Goal: Task Accomplishment & Management: Manage account settings

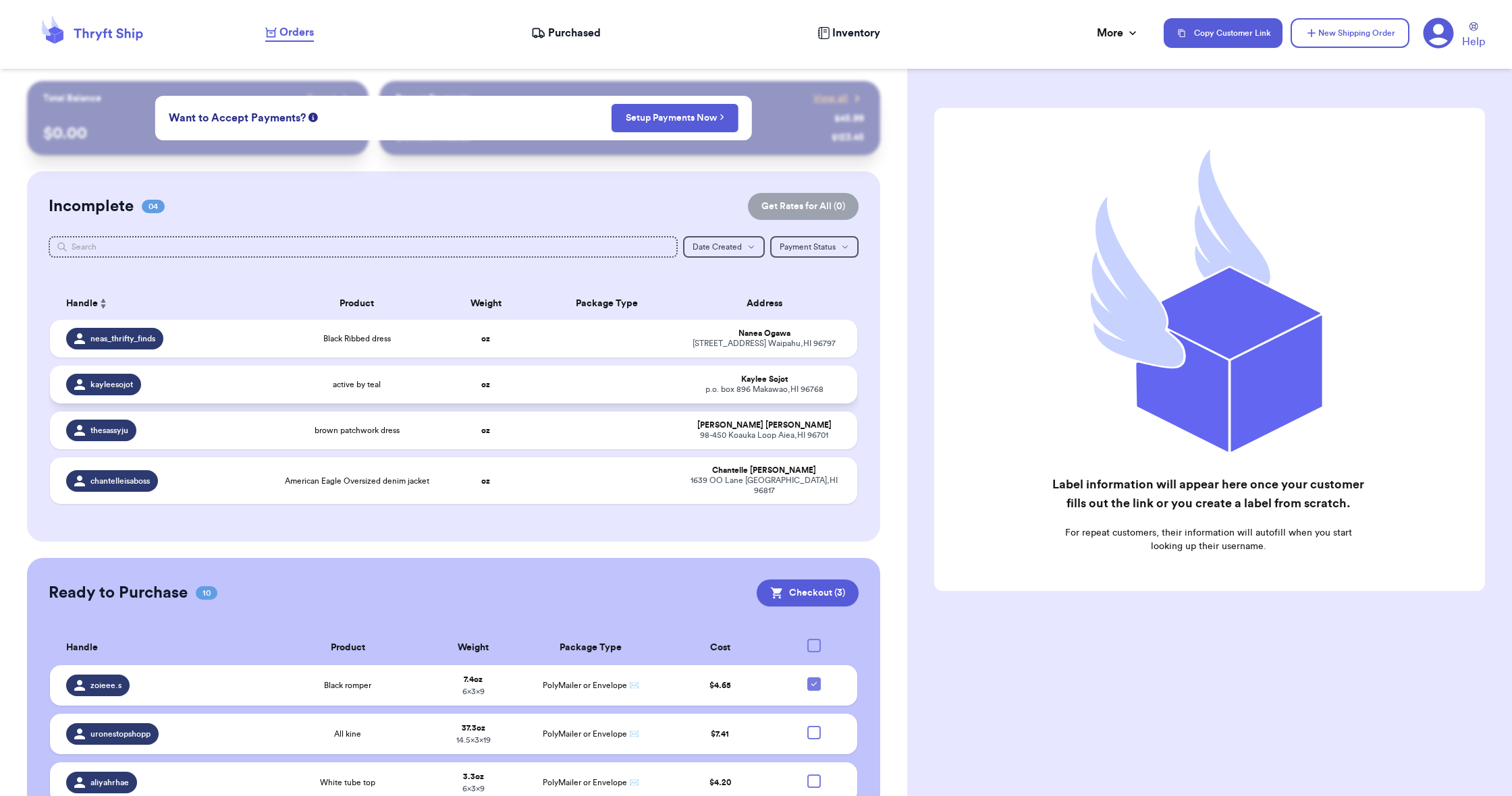
click at [581, 390] on td at bounding box center [606, 384] width 145 height 37
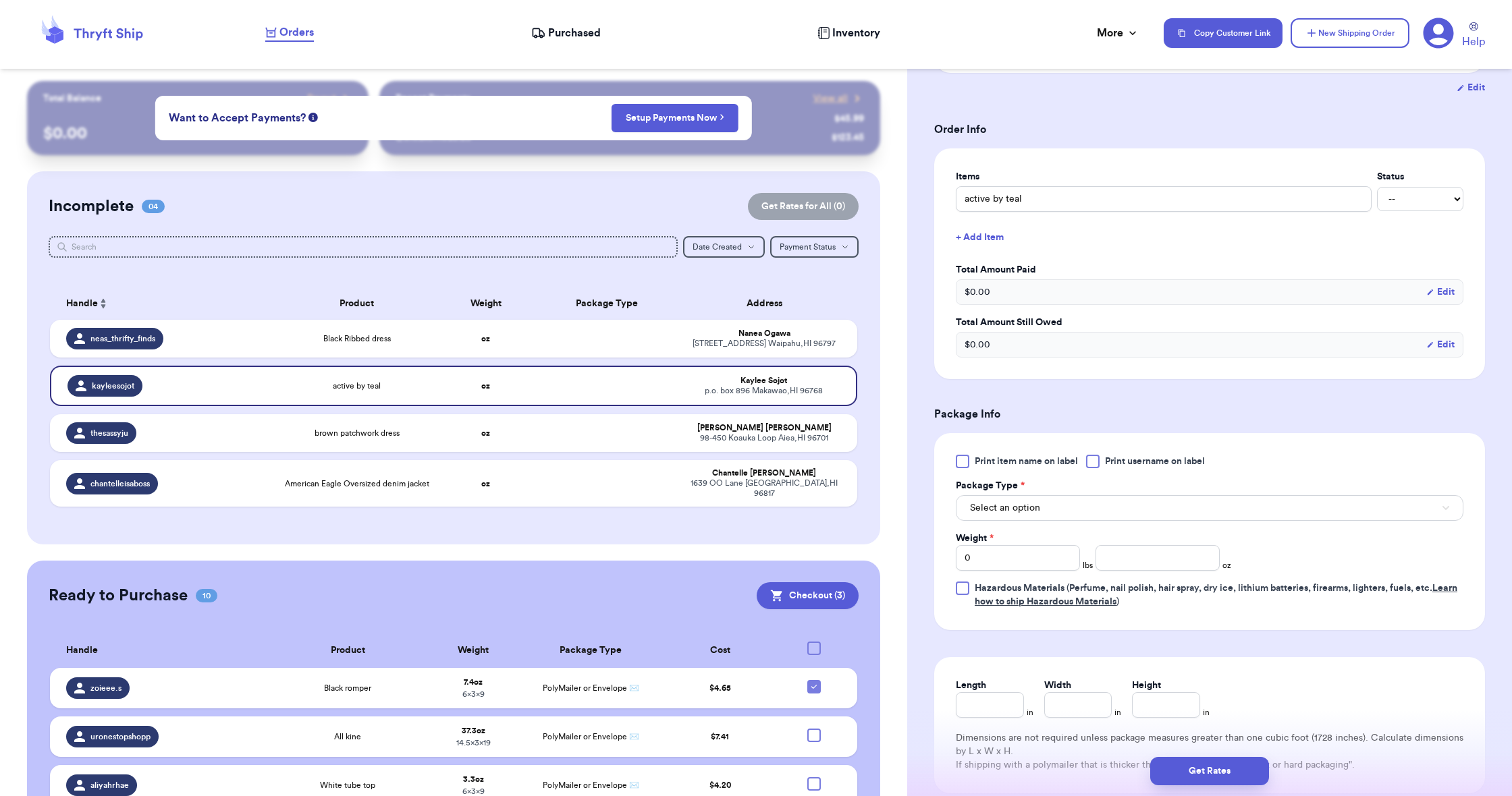
scroll to position [249, 0]
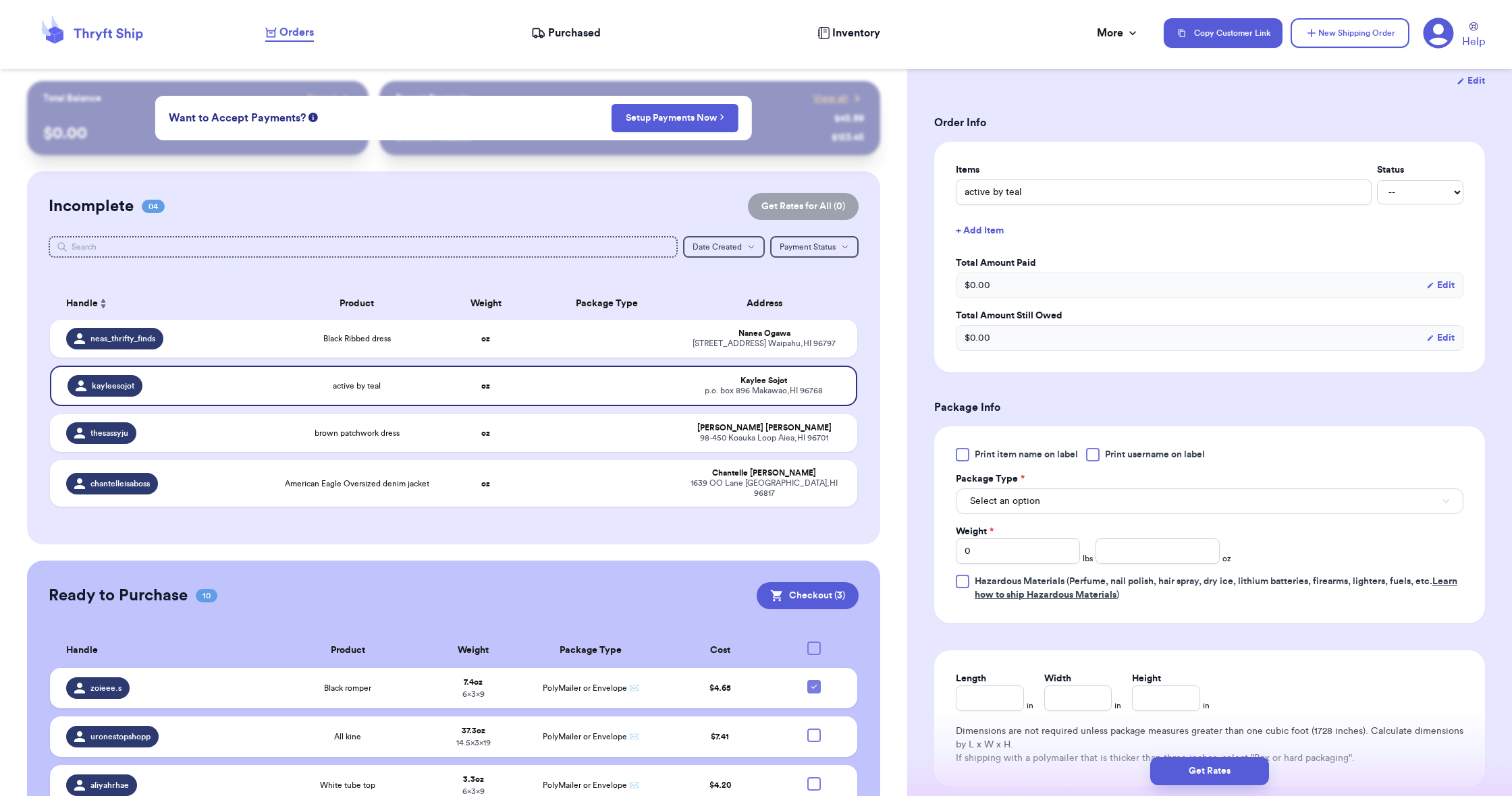
click at [1059, 507] on button "Select an option" at bounding box center [1210, 501] width 508 height 26
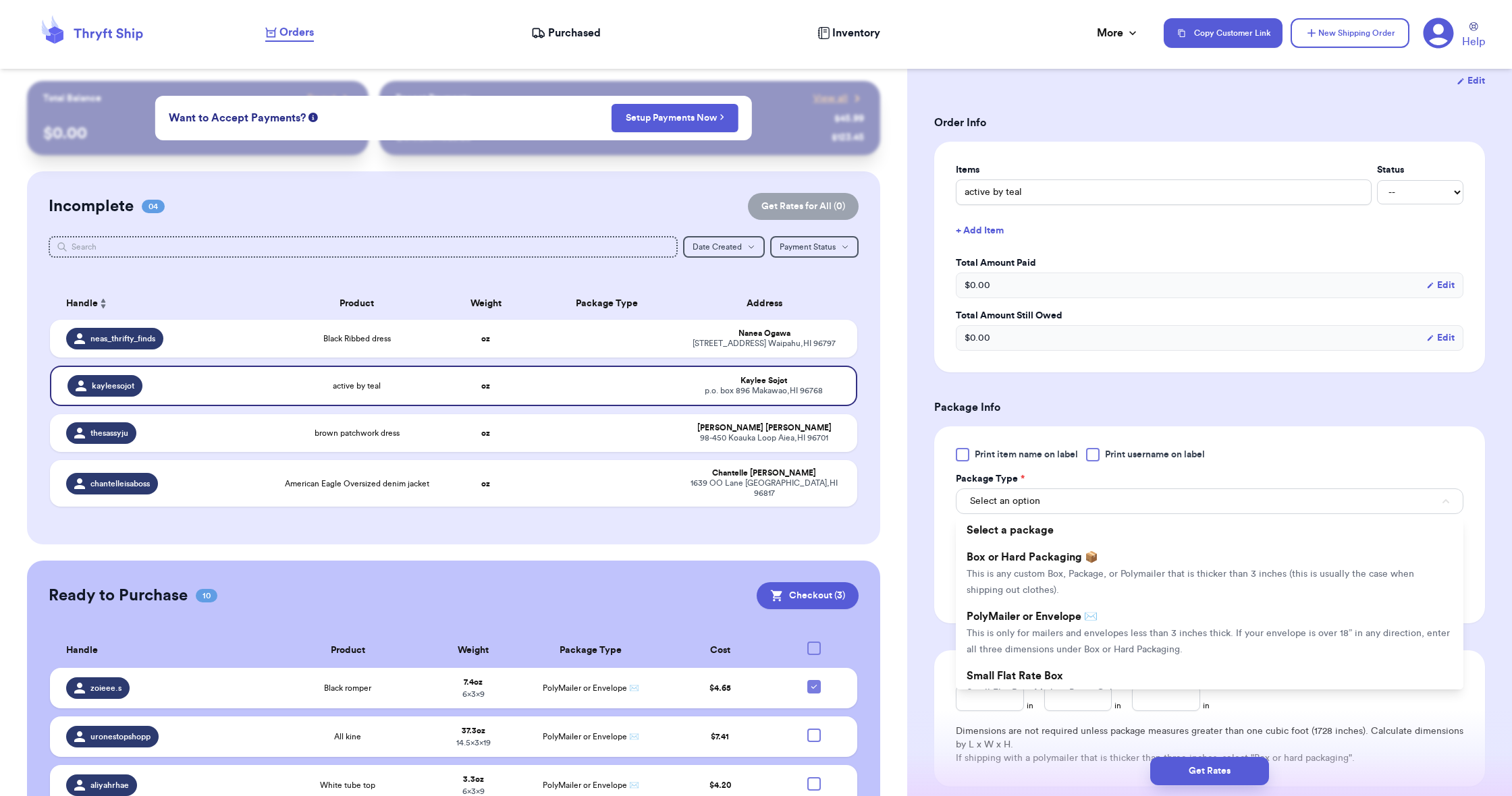
click at [1059, 623] on span "PolyMailer or Envelope ✉️" at bounding box center [1031, 617] width 131 height 11
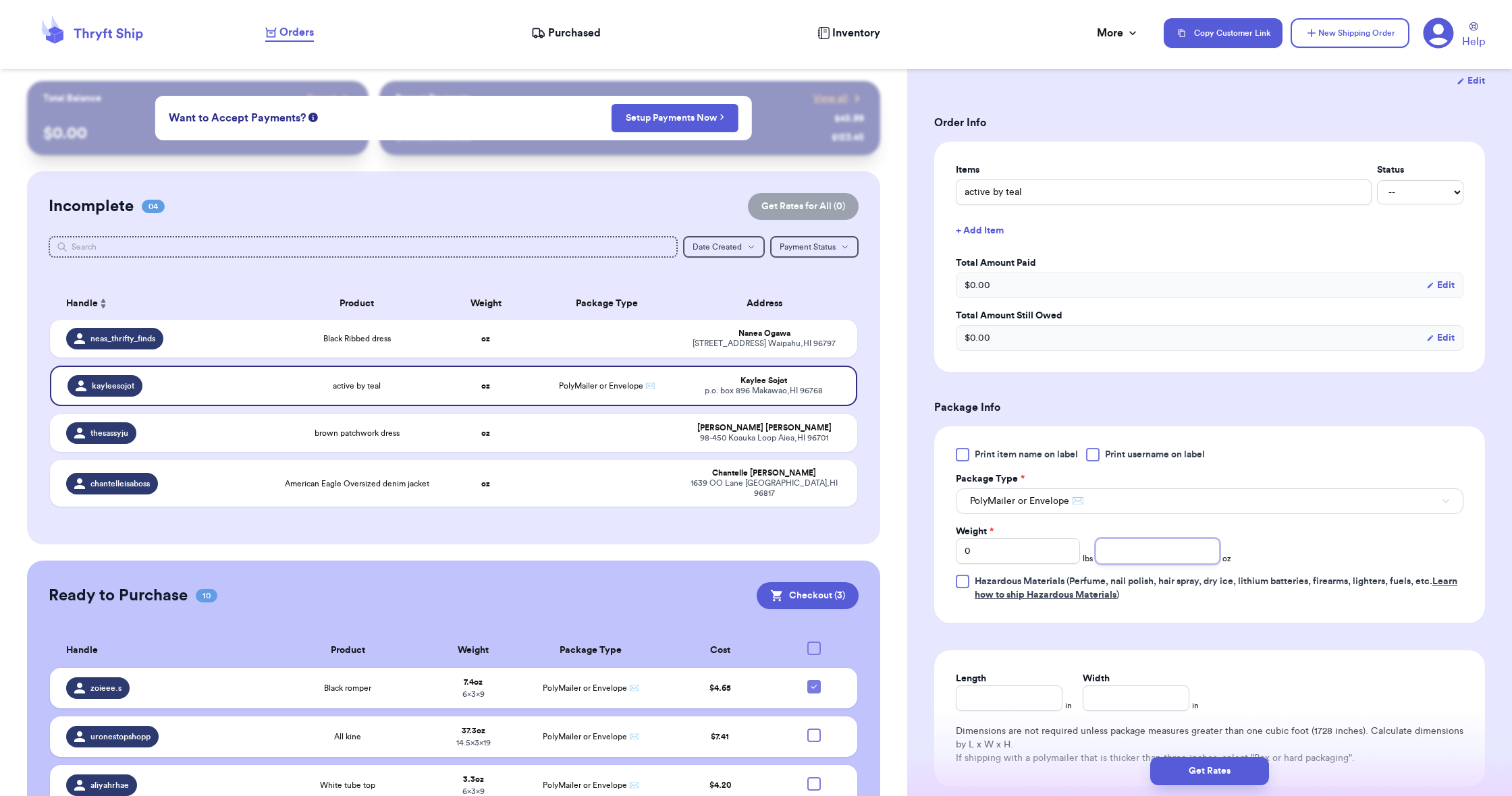
click at [1127, 558] on input "number" at bounding box center [1158, 551] width 124 height 26
type input "6.8"
click at [1044, 694] on input "Length" at bounding box center [1009, 698] width 107 height 26
type input "9"
click at [1174, 706] on input "Width *" at bounding box center [1136, 698] width 107 height 26
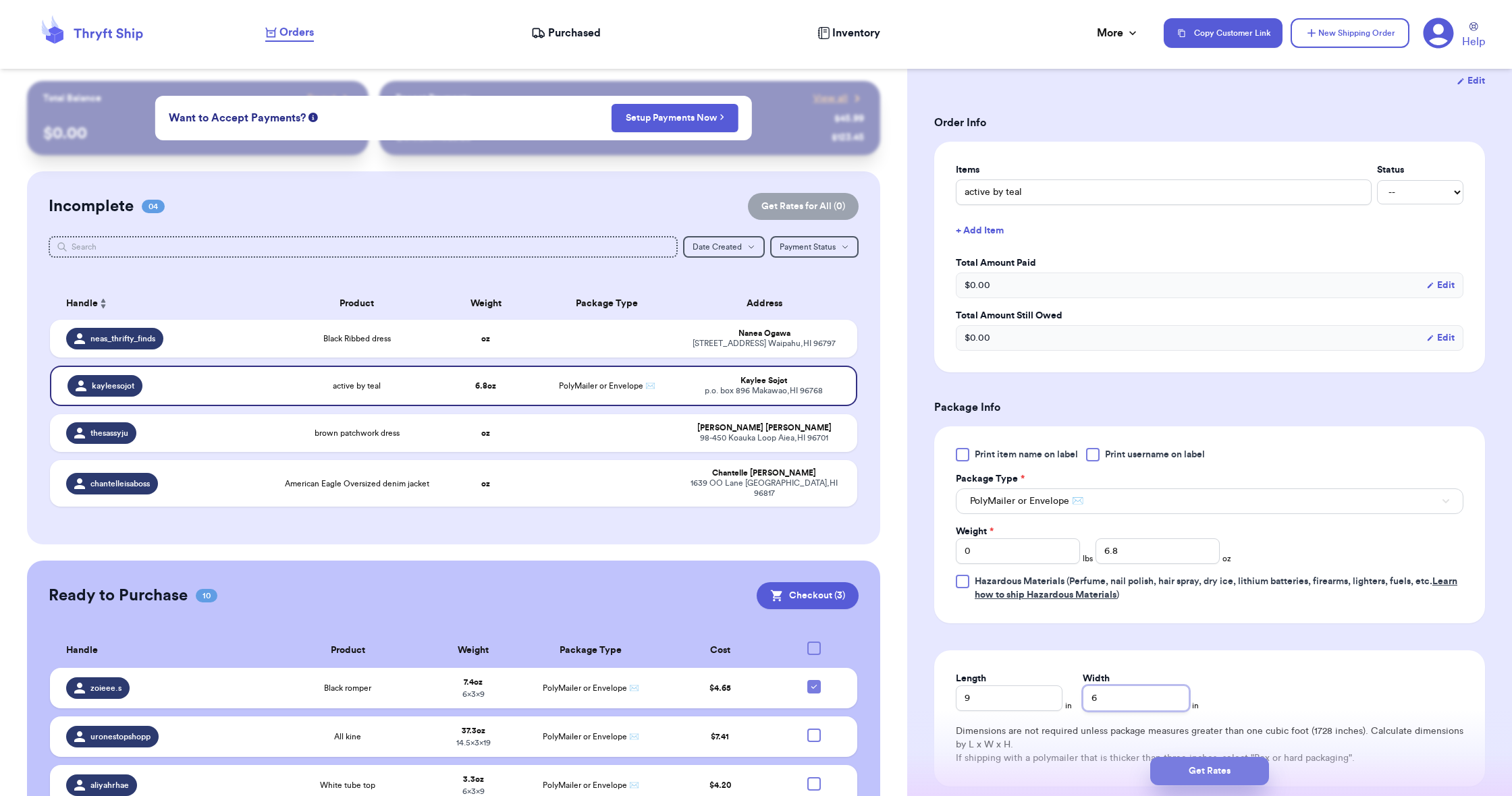
type input "6"
click at [1194, 763] on button "Get Rates" at bounding box center [1210, 770] width 119 height 28
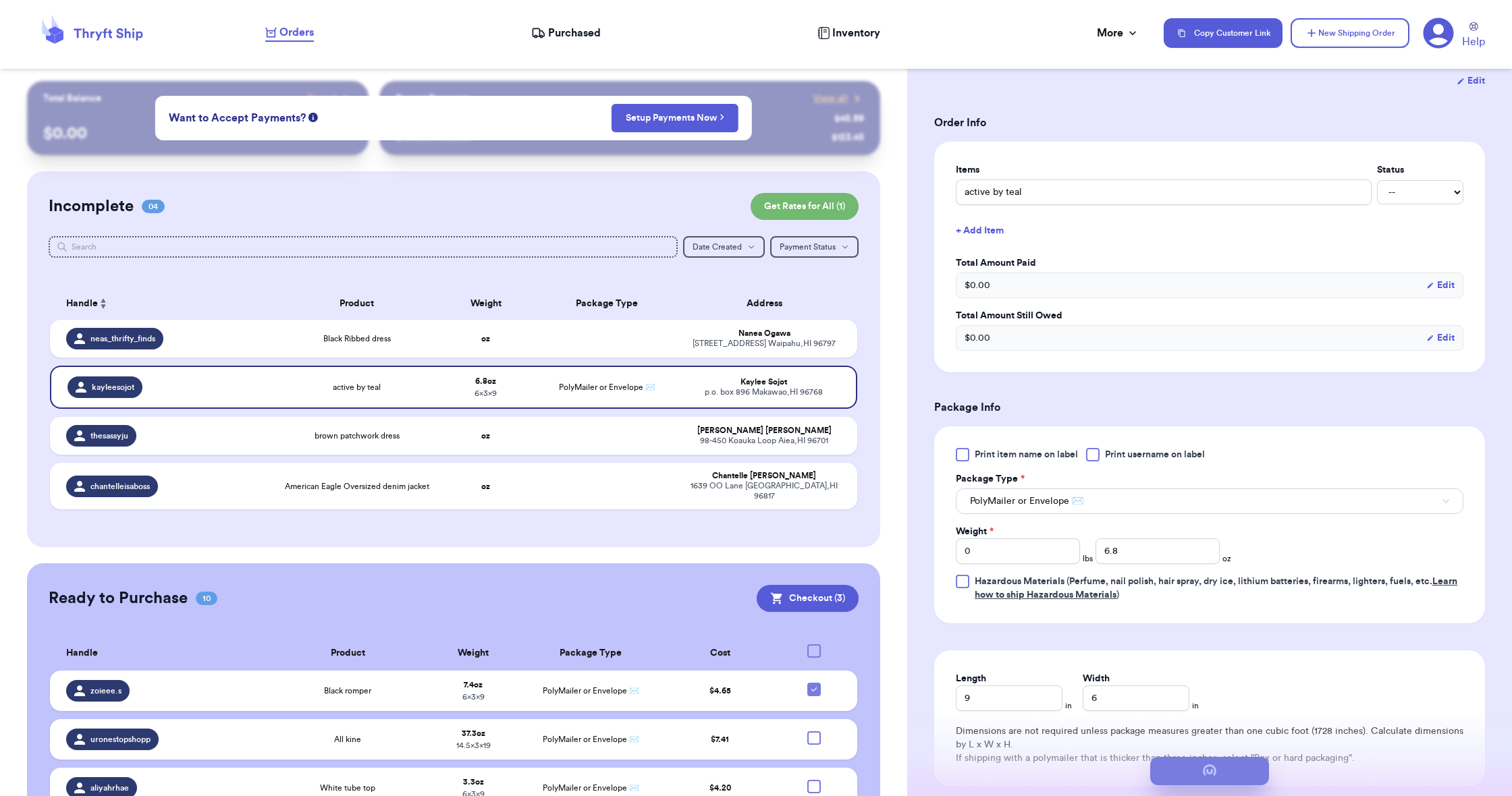
scroll to position [0, 0]
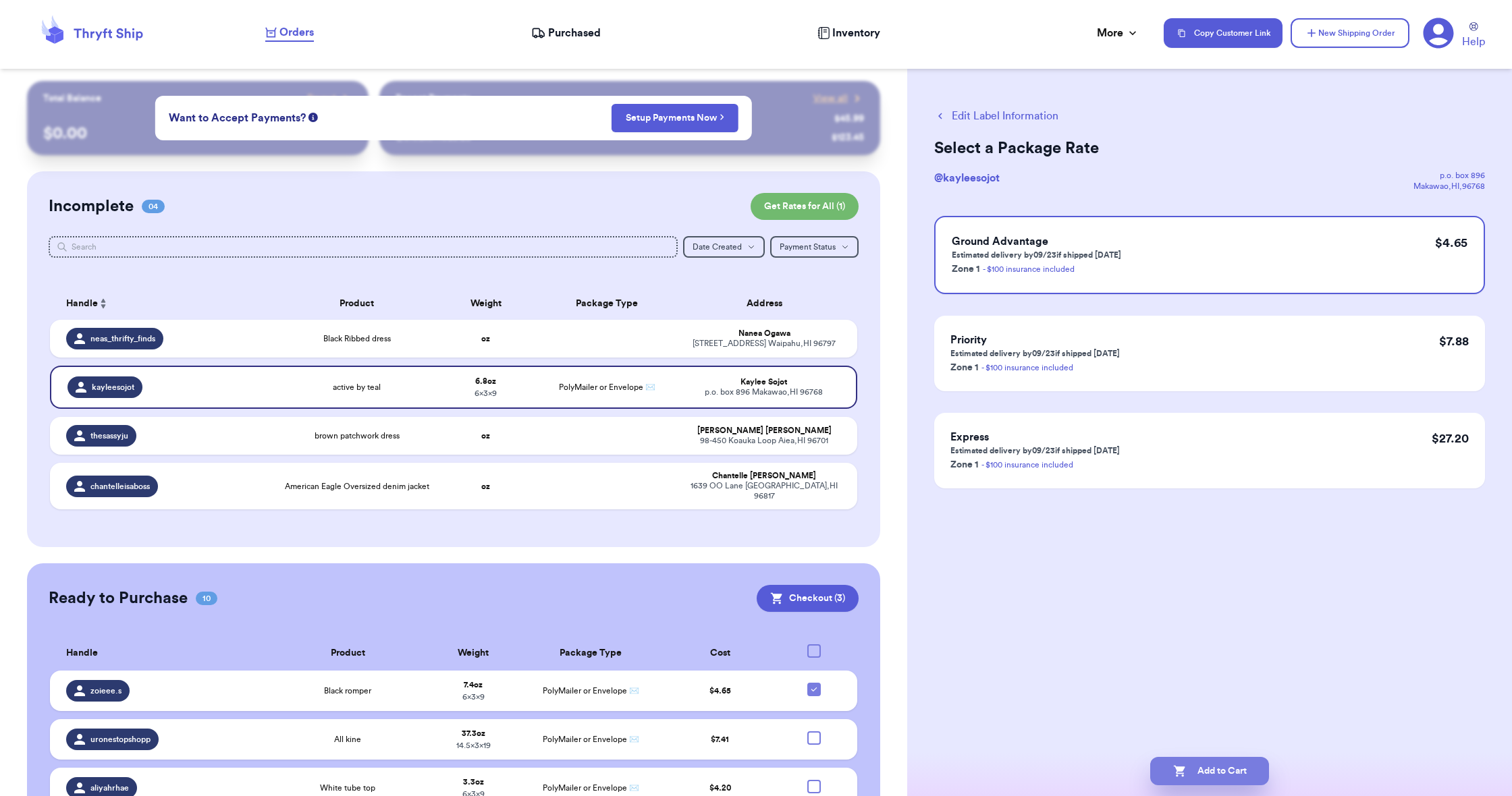
click at [1202, 764] on button "Add to Cart" at bounding box center [1210, 770] width 119 height 28
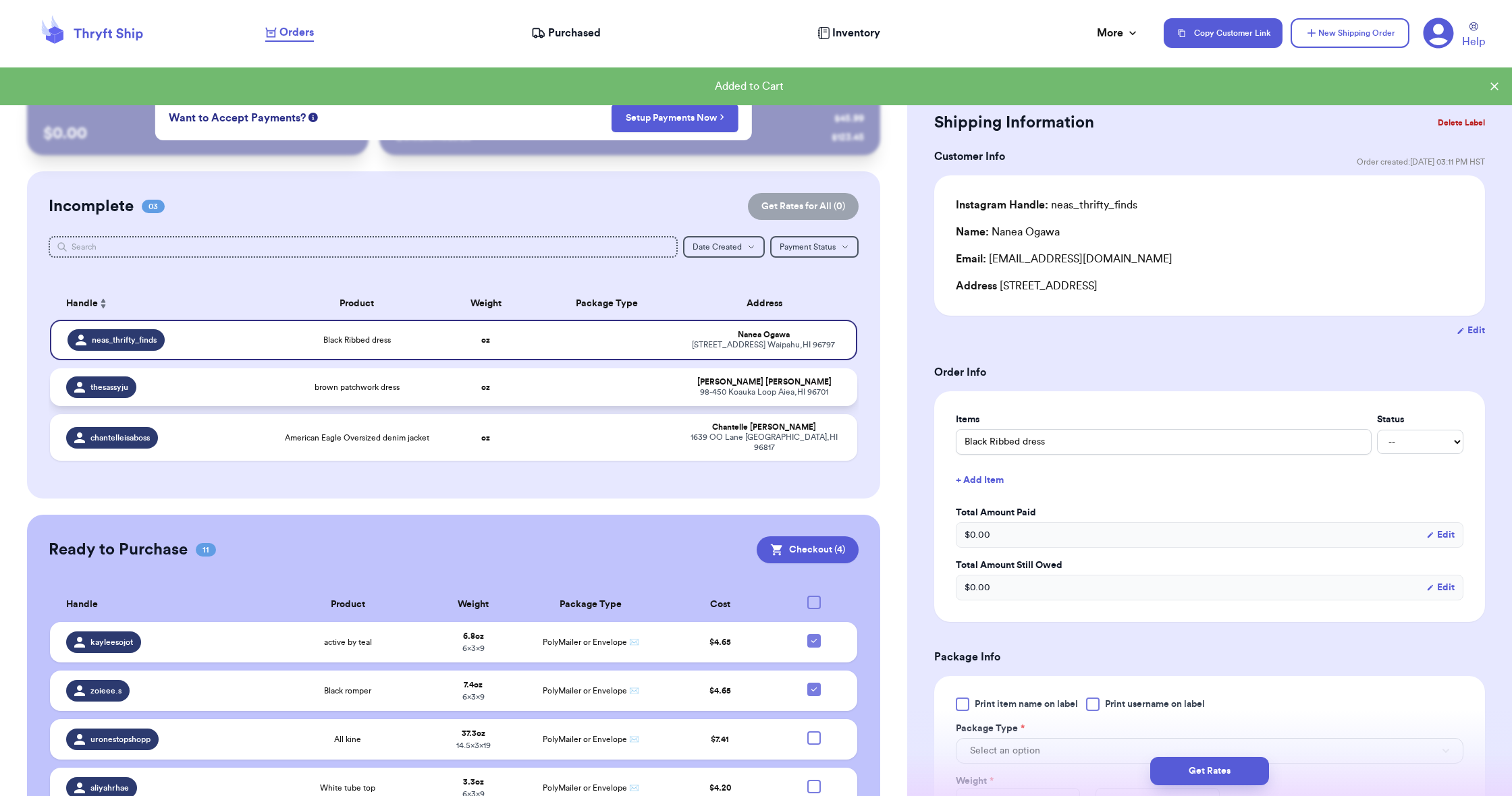
click at [671, 397] on td at bounding box center [606, 387] width 145 height 37
type input "brown patchwork dress"
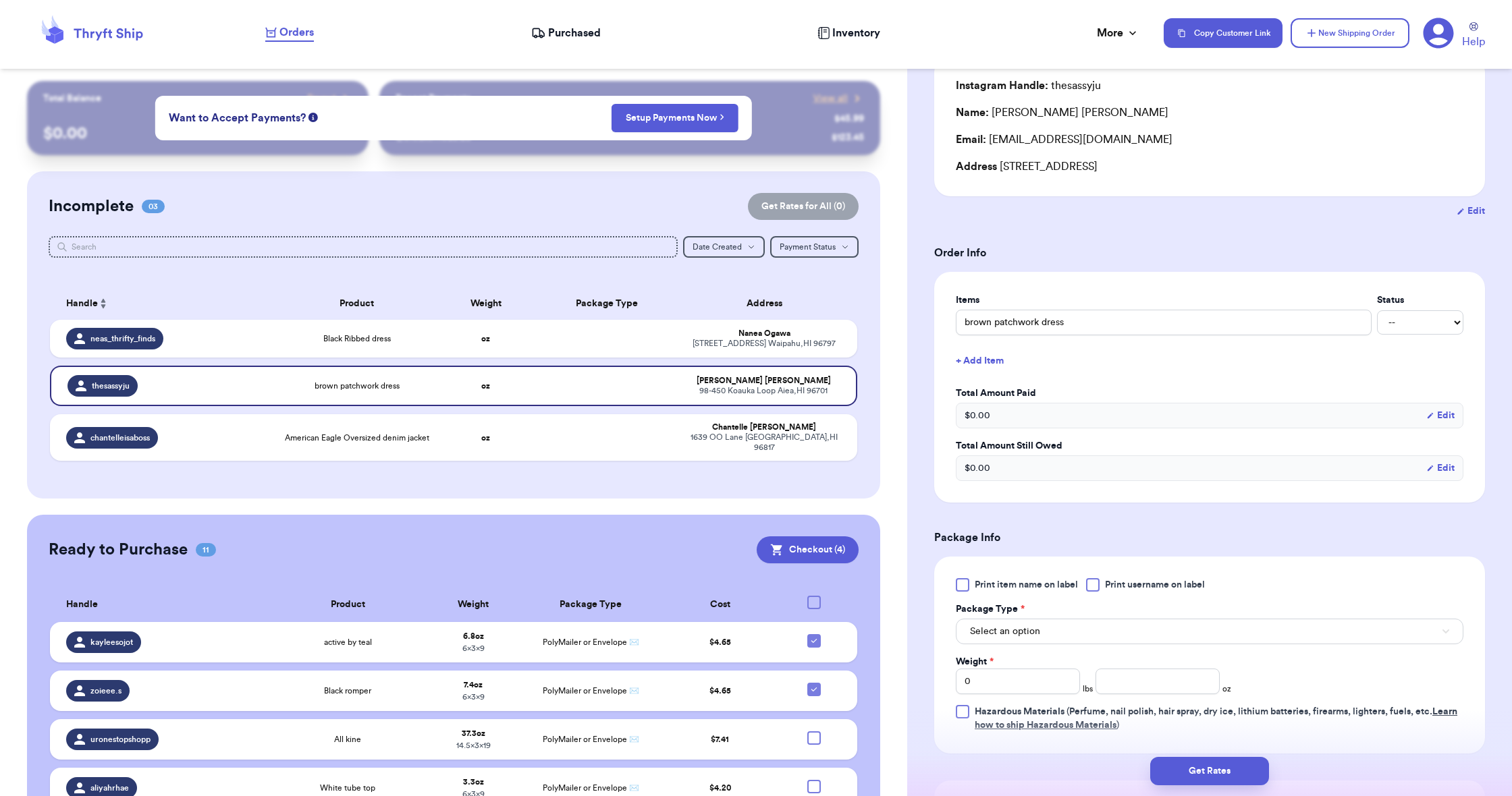
click at [1052, 624] on button "Select an option" at bounding box center [1210, 632] width 508 height 26
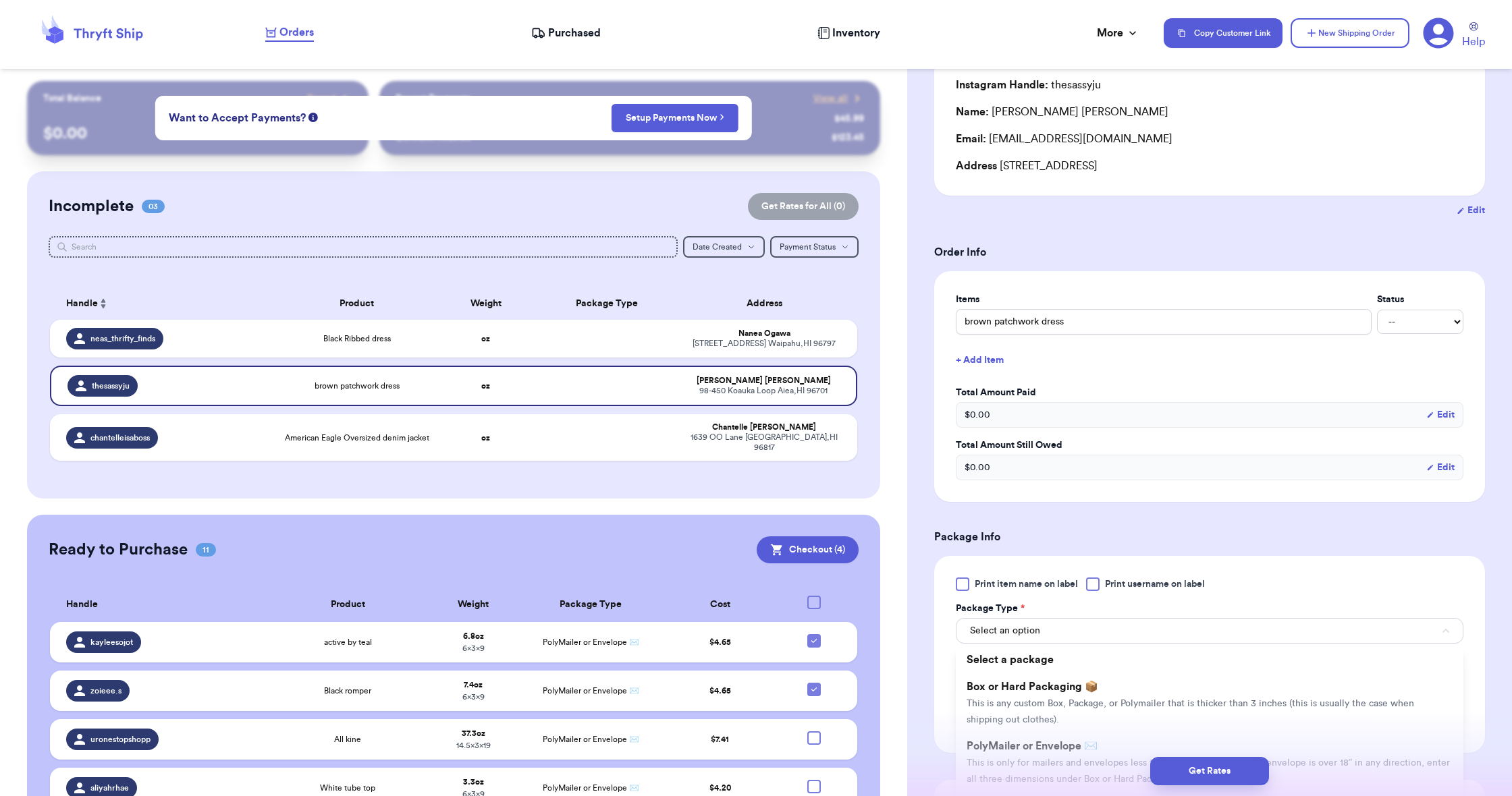
scroll to position [120, 0]
click at [1031, 758] on div "Get Rates" at bounding box center [1209, 770] width 583 height 28
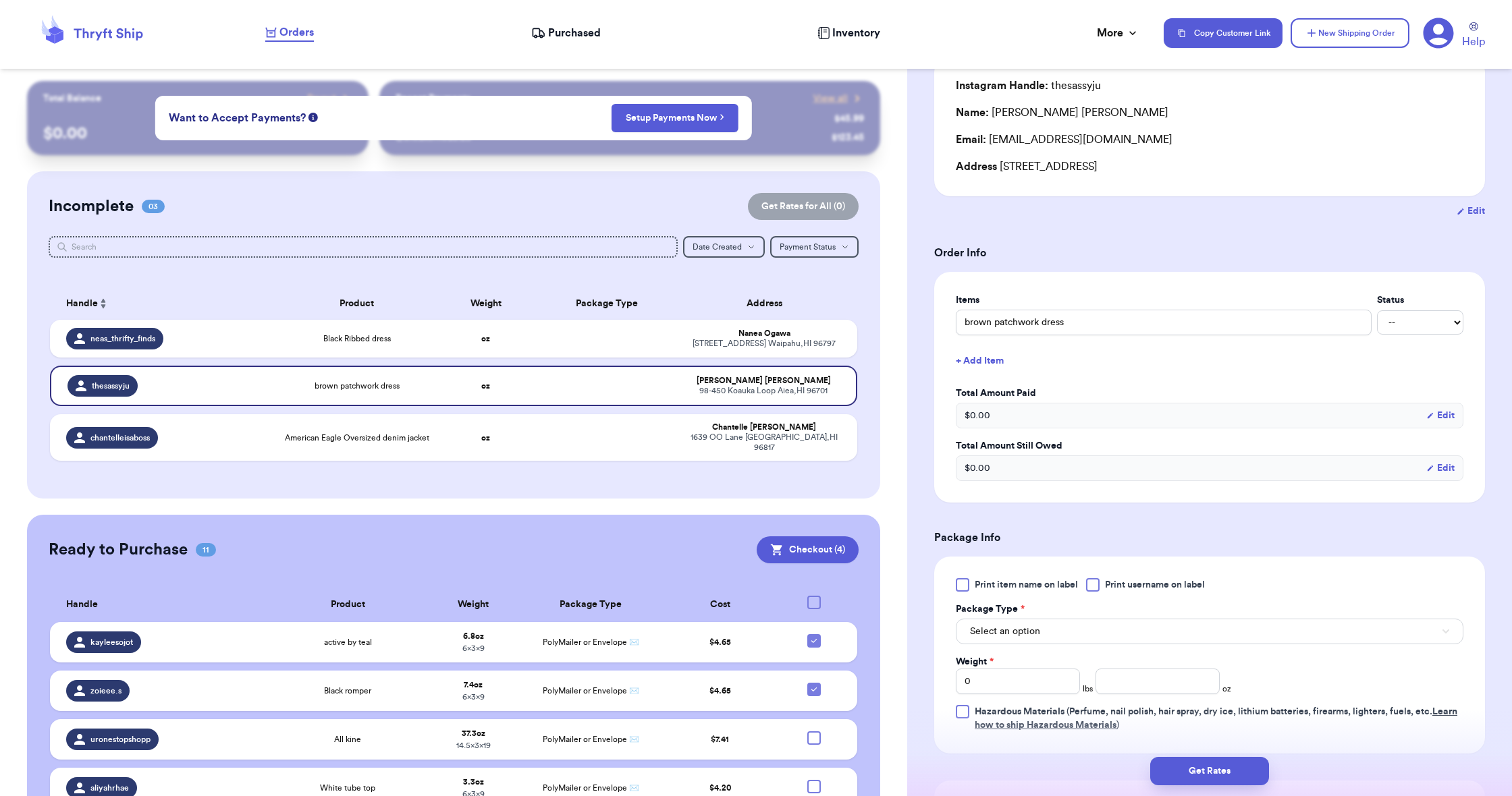
drag, startPoint x: 1009, startPoint y: 637, endPoint x: 1008, endPoint y: 645, distance: 8.1
click at [1009, 638] on span "Select an option" at bounding box center [1004, 631] width 70 height 14
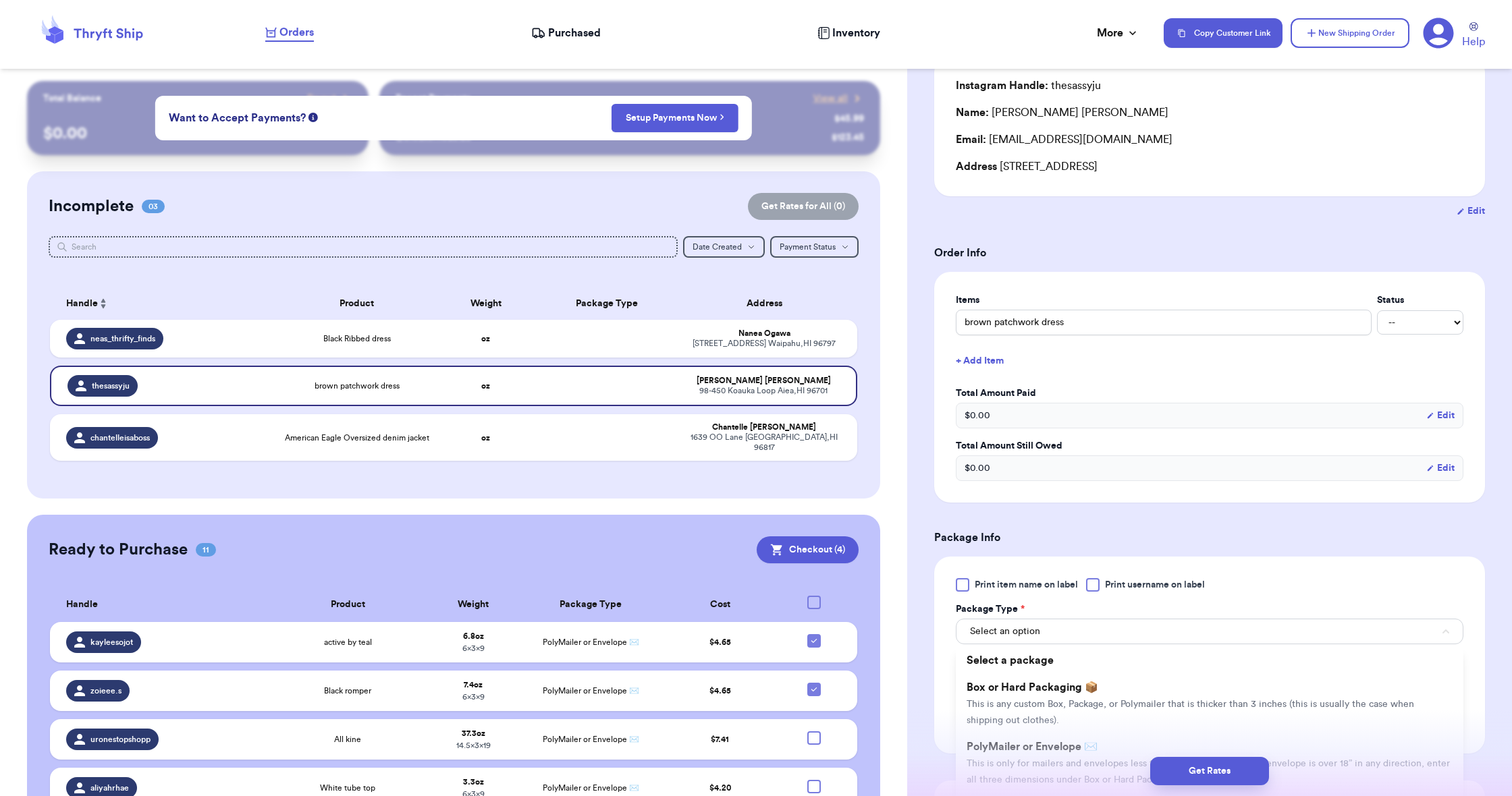
click at [1026, 723] on li "Box or Hard Packaging 📦 This is any custom Box, Package, or Polymailer that is …" at bounding box center [1210, 703] width 508 height 59
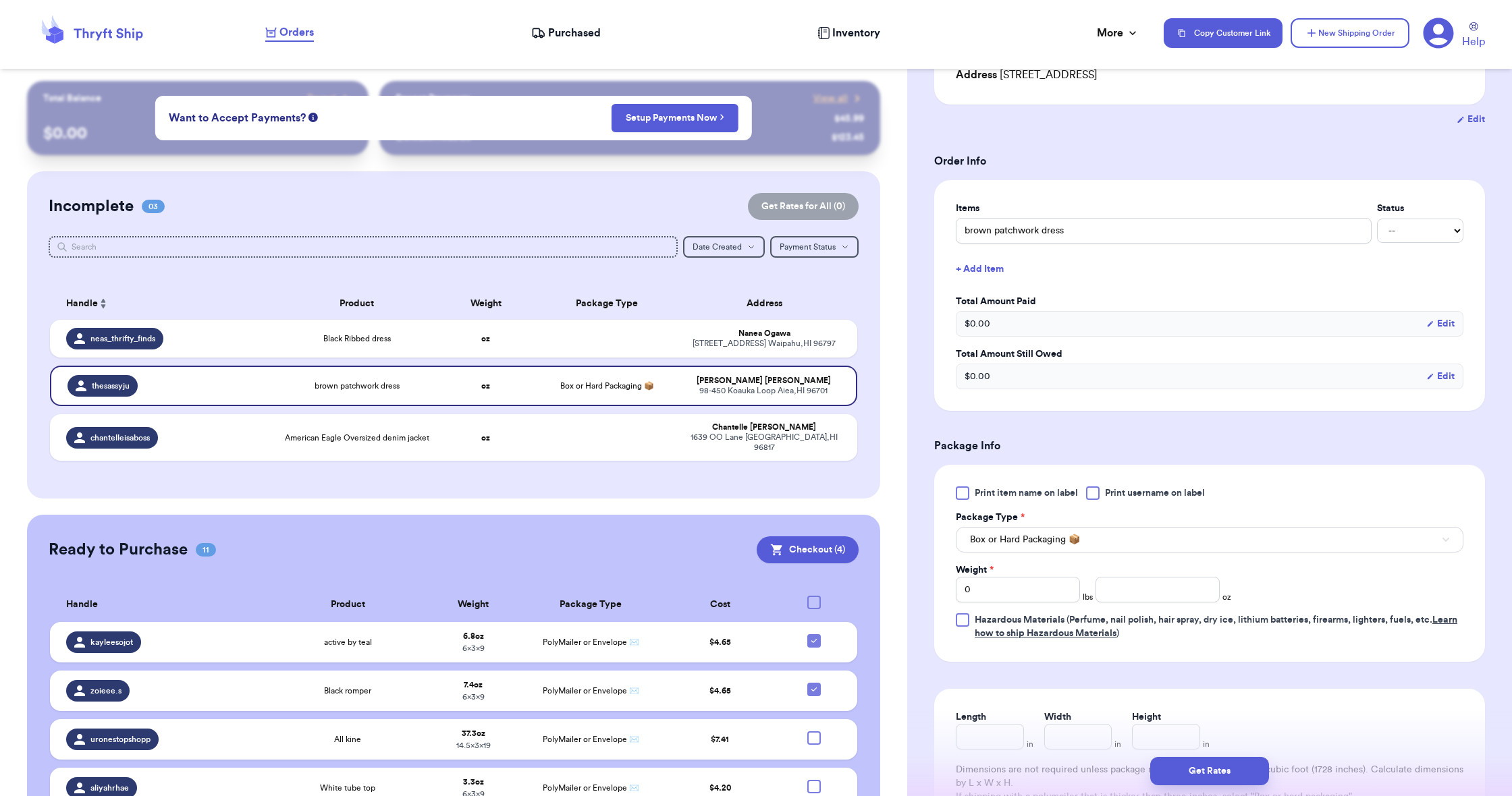
scroll to position [212, 0]
click at [1000, 541] on span "Box or Hard Packaging 📦" at bounding box center [1024, 539] width 110 height 14
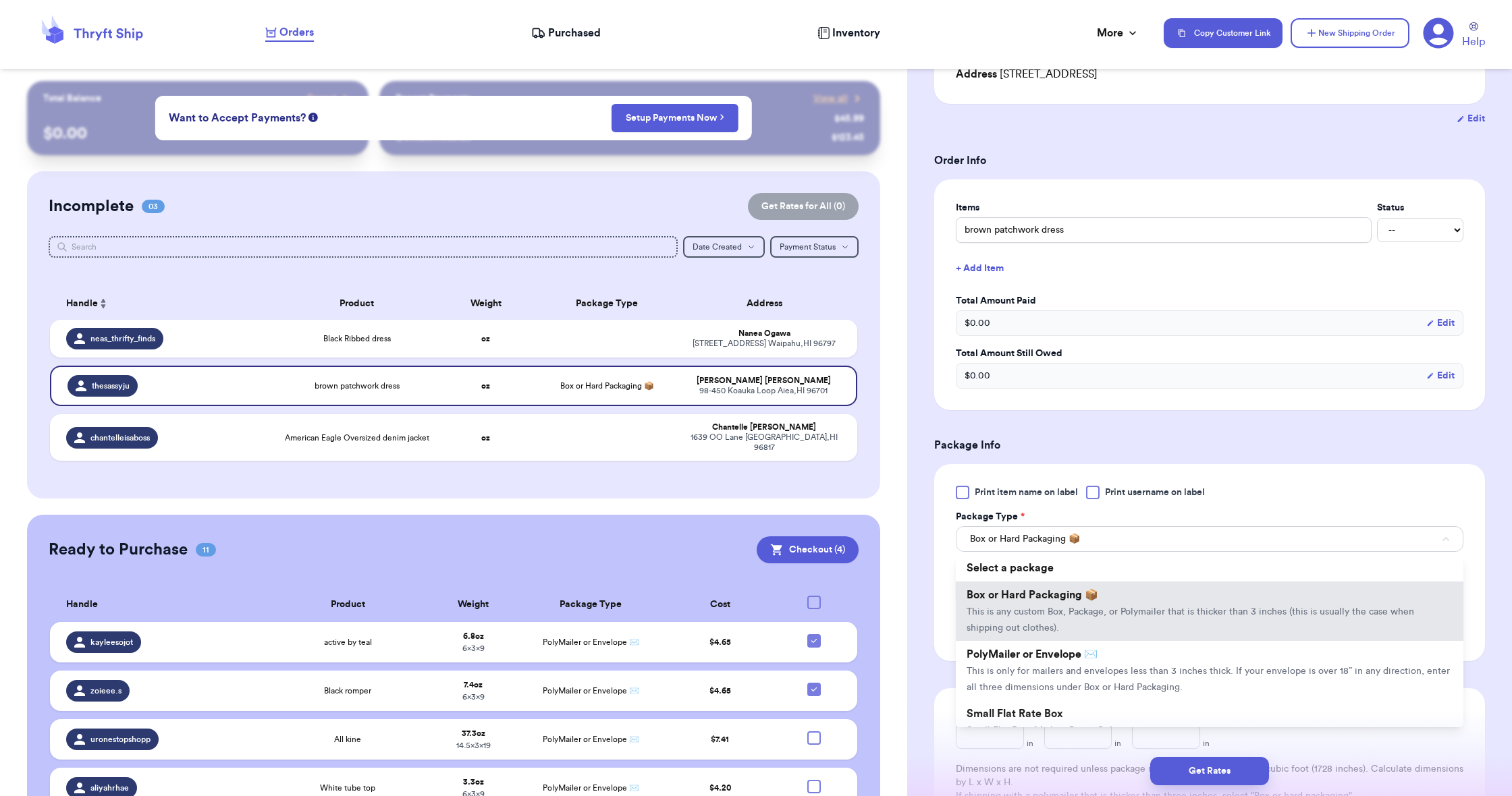
click at [997, 668] on li "PolyMailer or Envelope ✉️ This is only for mailers and envelopes less than 3 in…" at bounding box center [1210, 670] width 508 height 59
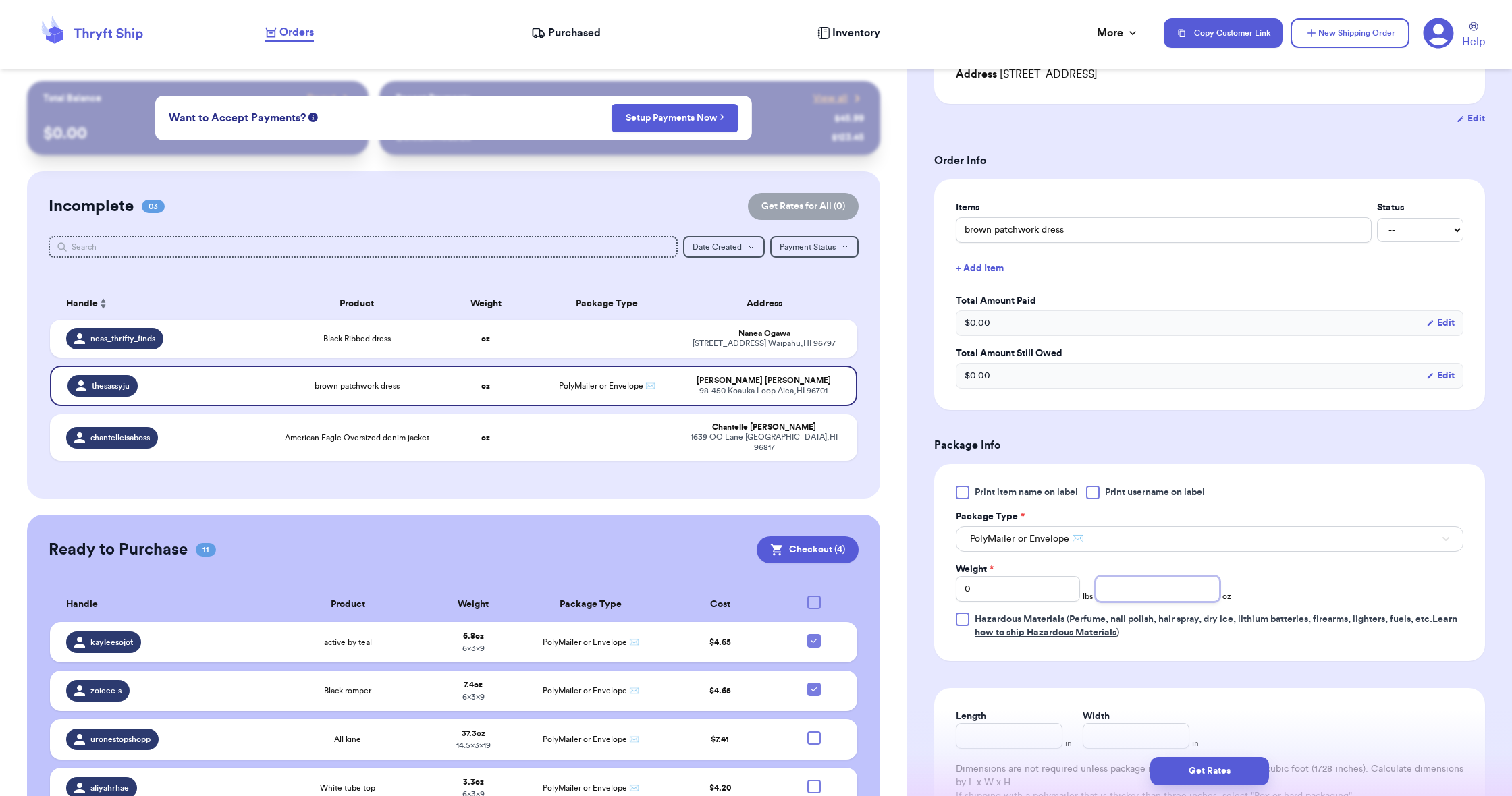
click at [1120, 596] on input "number" at bounding box center [1158, 589] width 124 height 26
type input "6.1"
click at [1003, 737] on input "Length" at bounding box center [1009, 736] width 107 height 26
type input "9"
click at [1104, 738] on input "Width *" at bounding box center [1136, 736] width 107 height 26
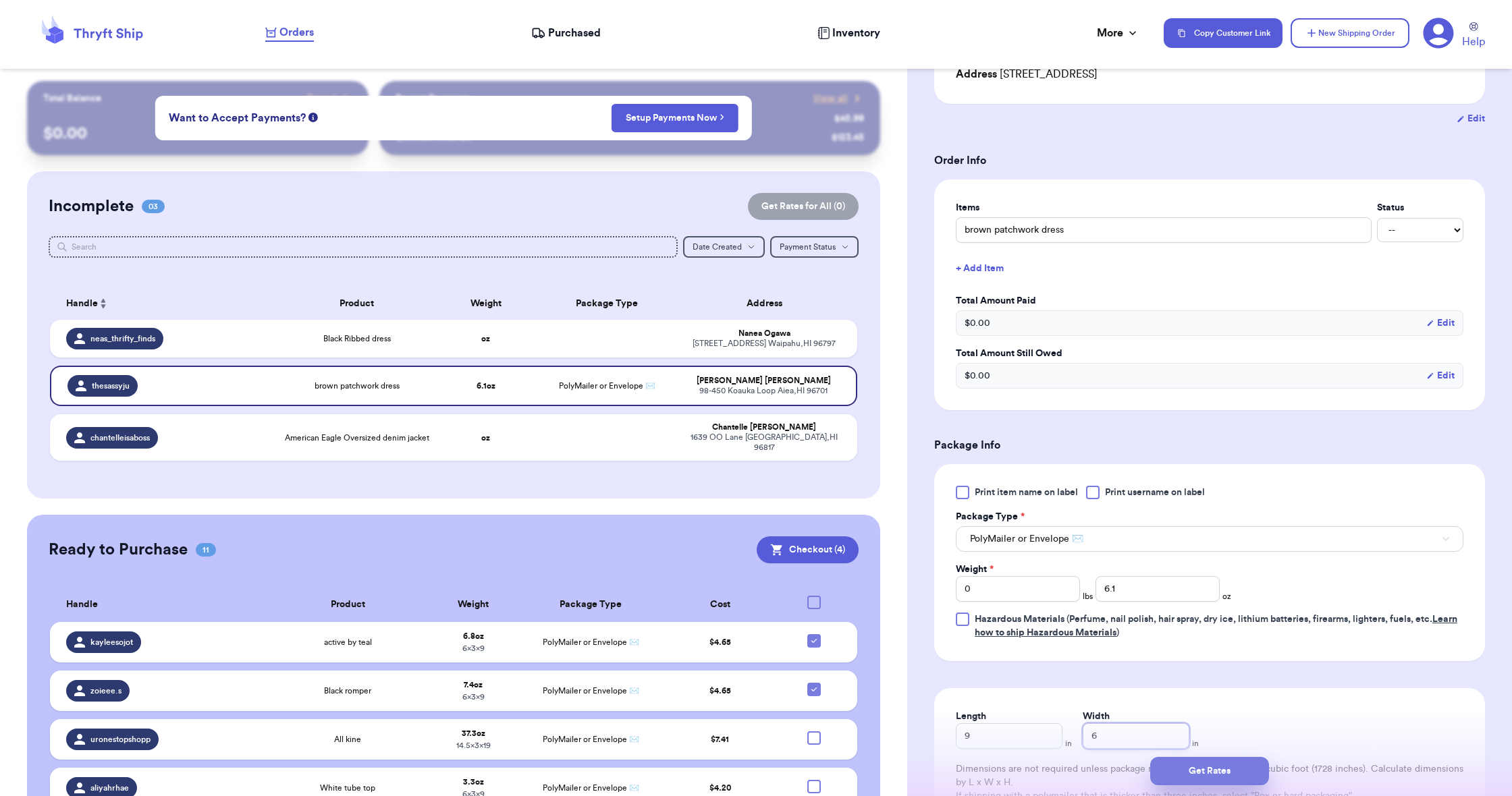
type input "6"
click at [1202, 770] on button "Get Rates" at bounding box center [1210, 770] width 119 height 28
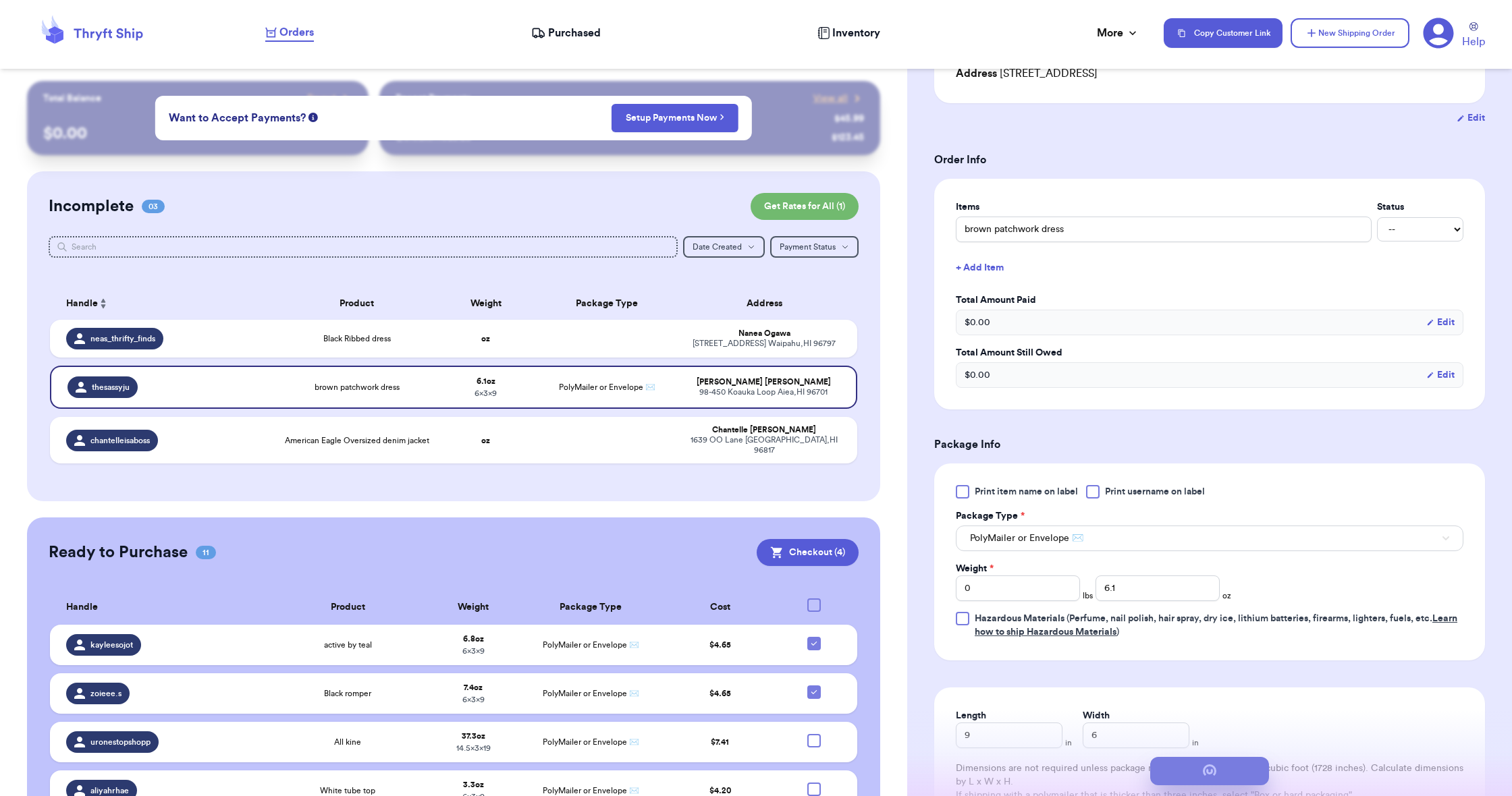
scroll to position [0, 0]
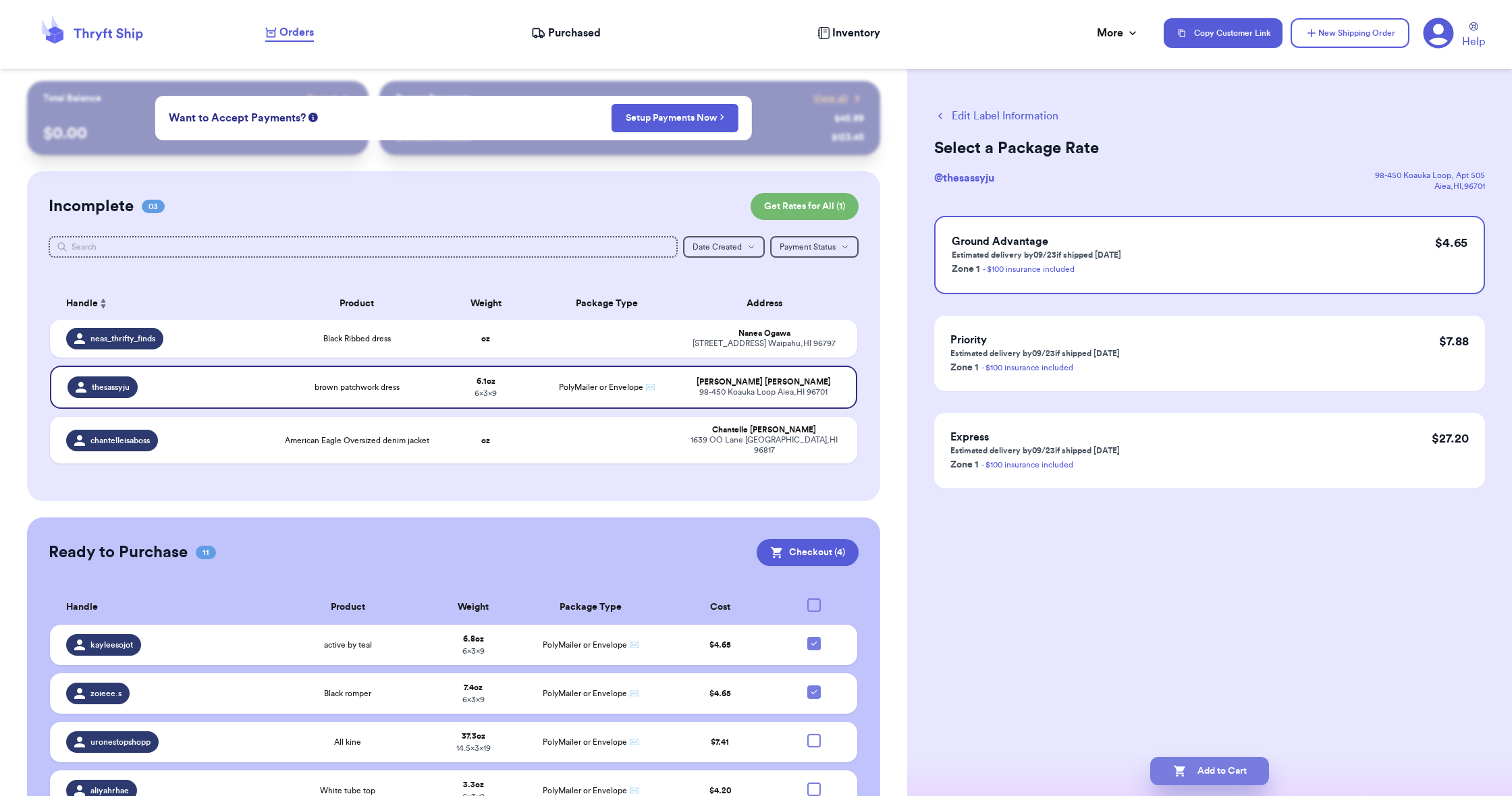
click at [1202, 770] on button "Add to Cart" at bounding box center [1210, 770] width 119 height 28
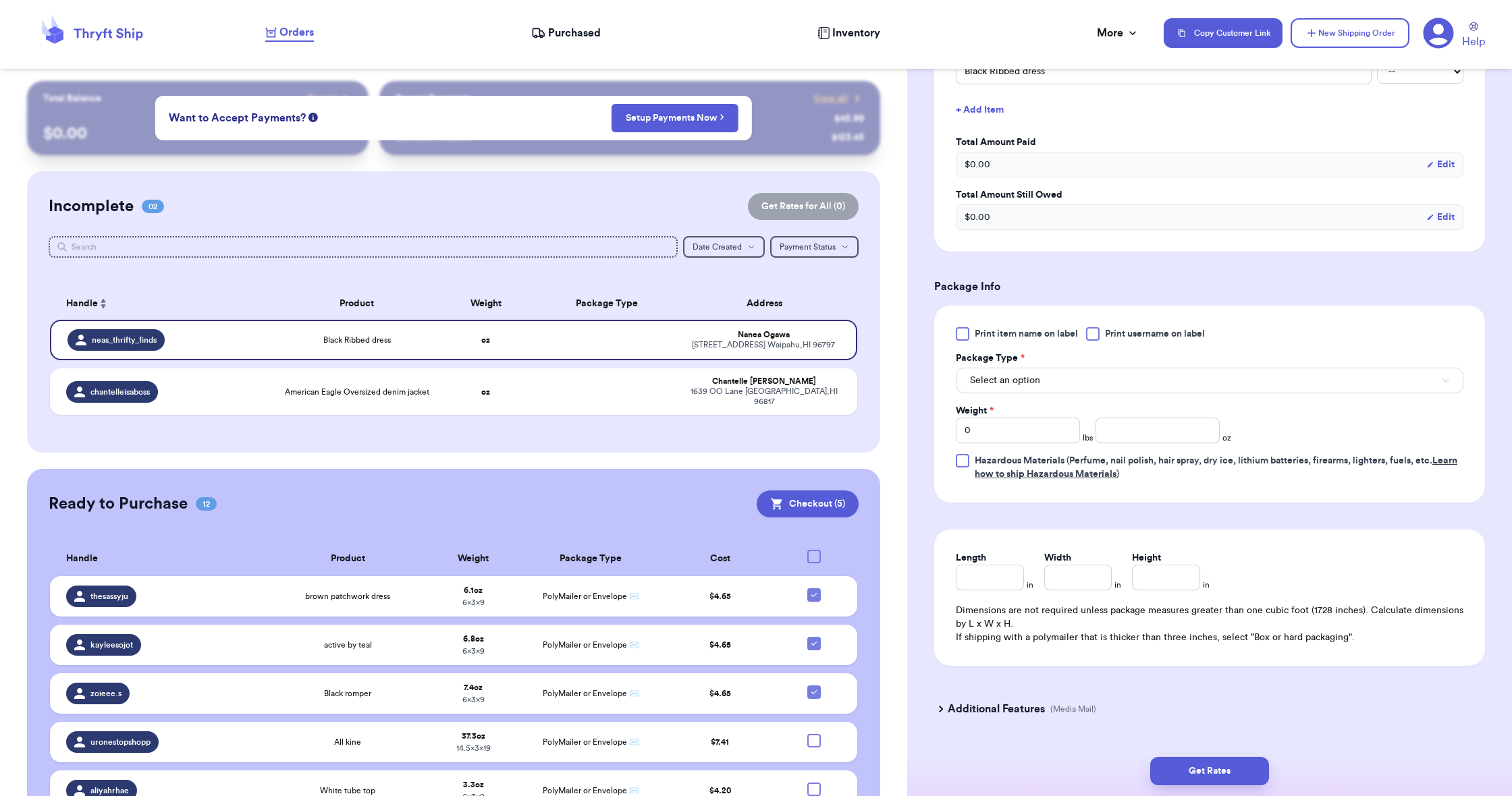
scroll to position [407, 0]
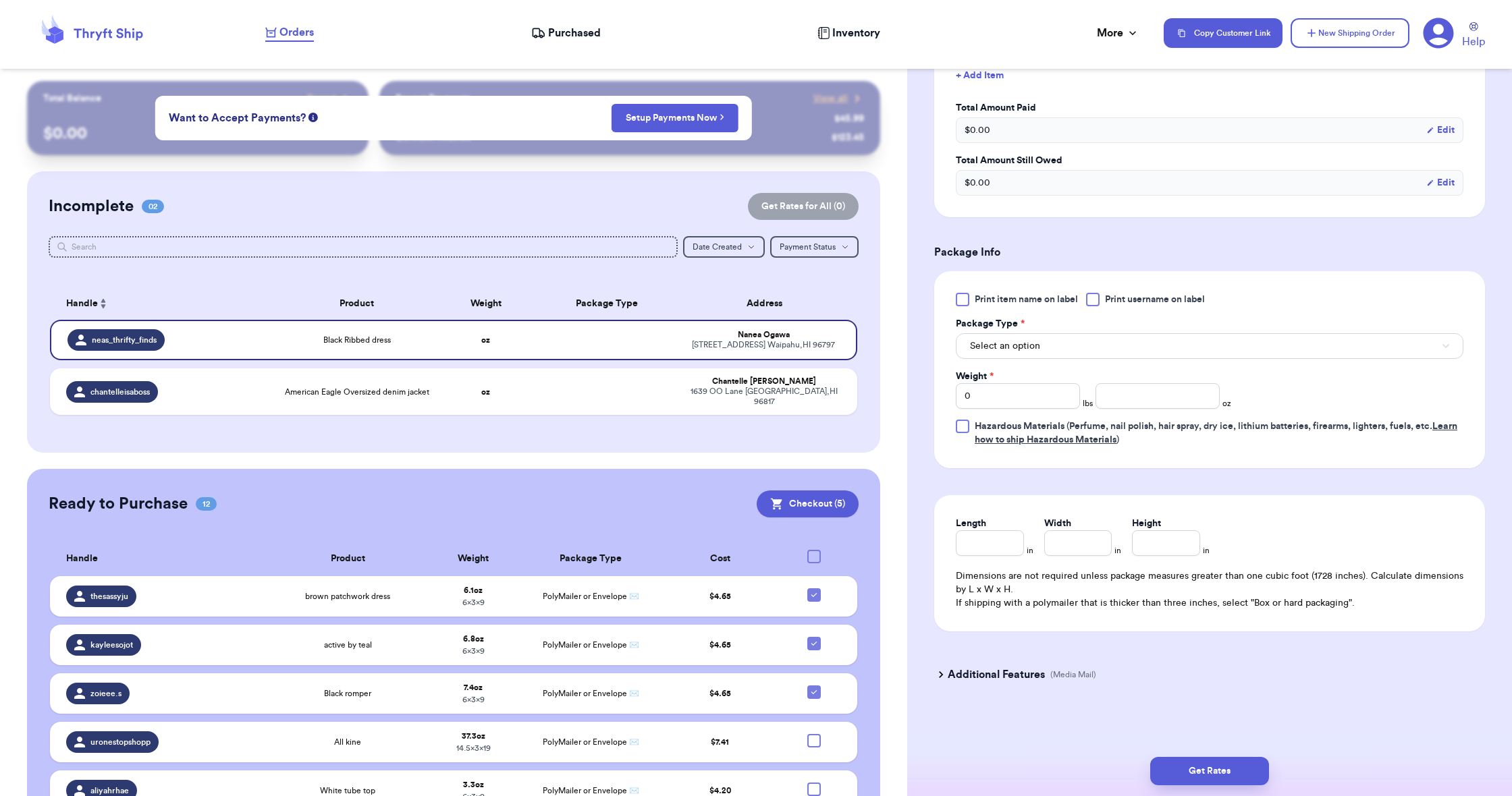
click at [1039, 340] on button "Select an option" at bounding box center [1210, 346] width 508 height 26
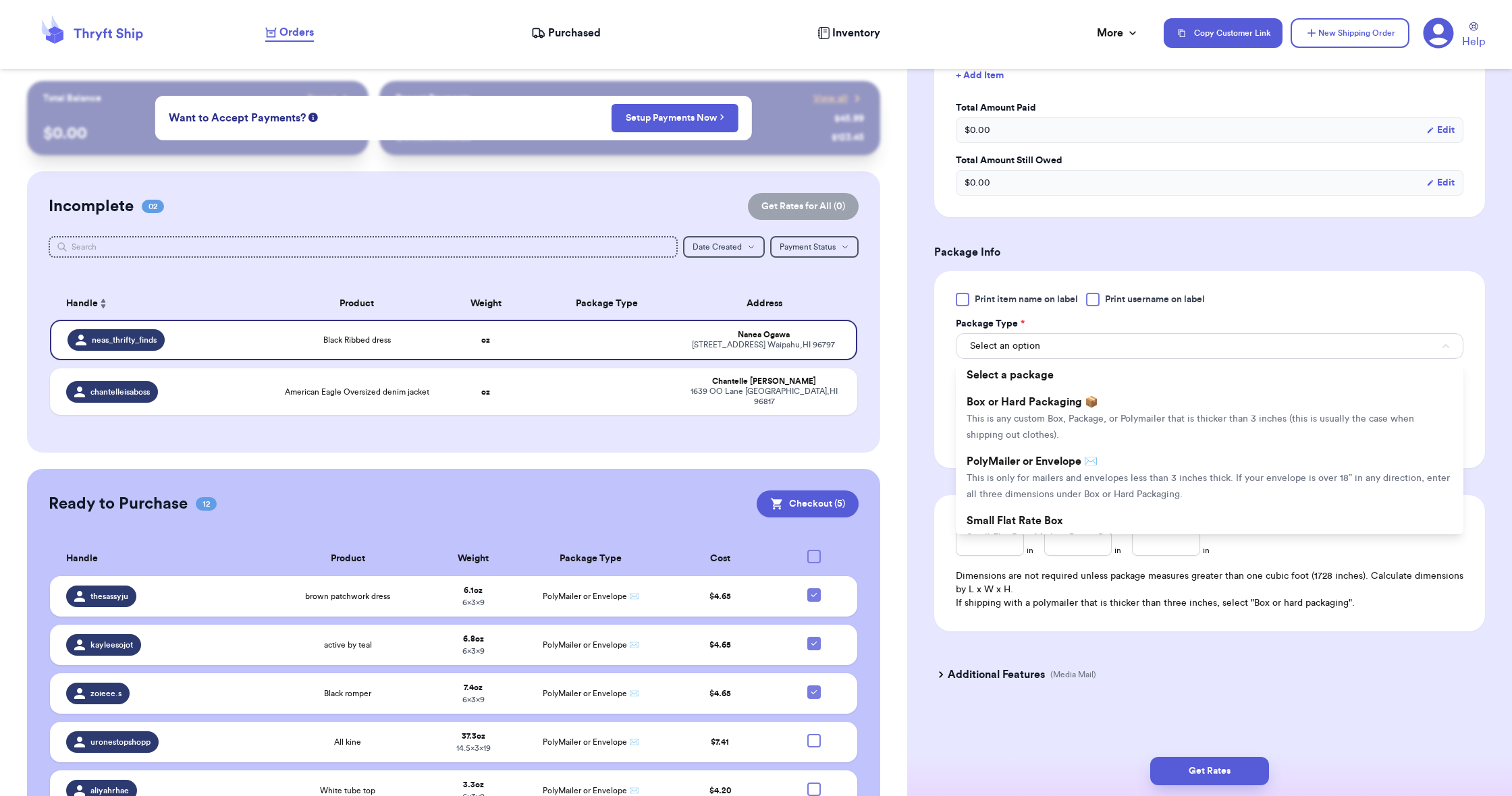
drag, startPoint x: 1049, startPoint y: 457, endPoint x: 1040, endPoint y: 475, distance: 20.1
click at [1049, 458] on span "PolyMailer or Envelope ✉️" at bounding box center [1031, 462] width 131 height 11
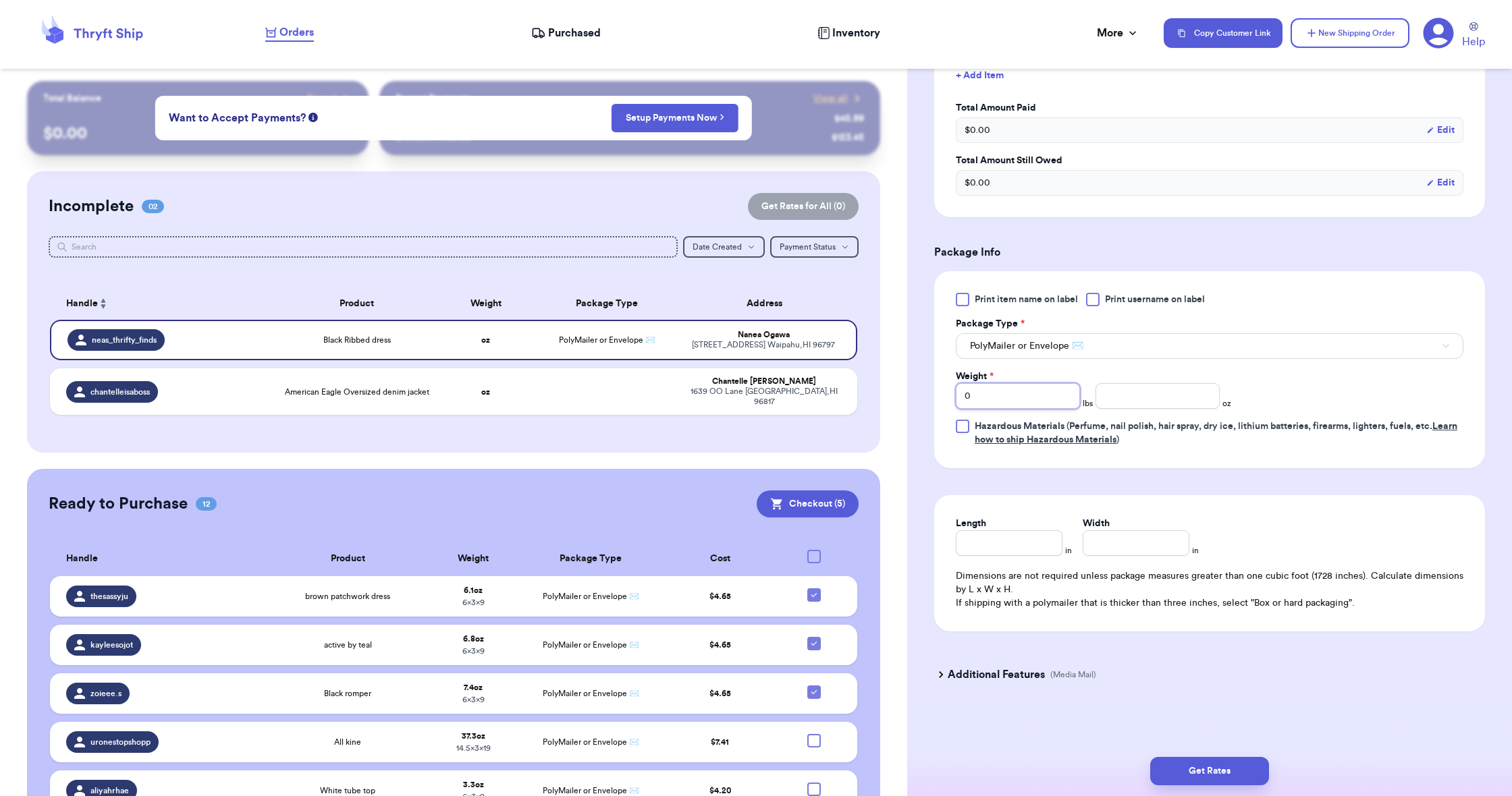
click at [997, 405] on input "0" at bounding box center [1018, 396] width 124 height 26
type input "1"
click at [1106, 402] on input "number" at bounding box center [1158, 396] width 124 height 26
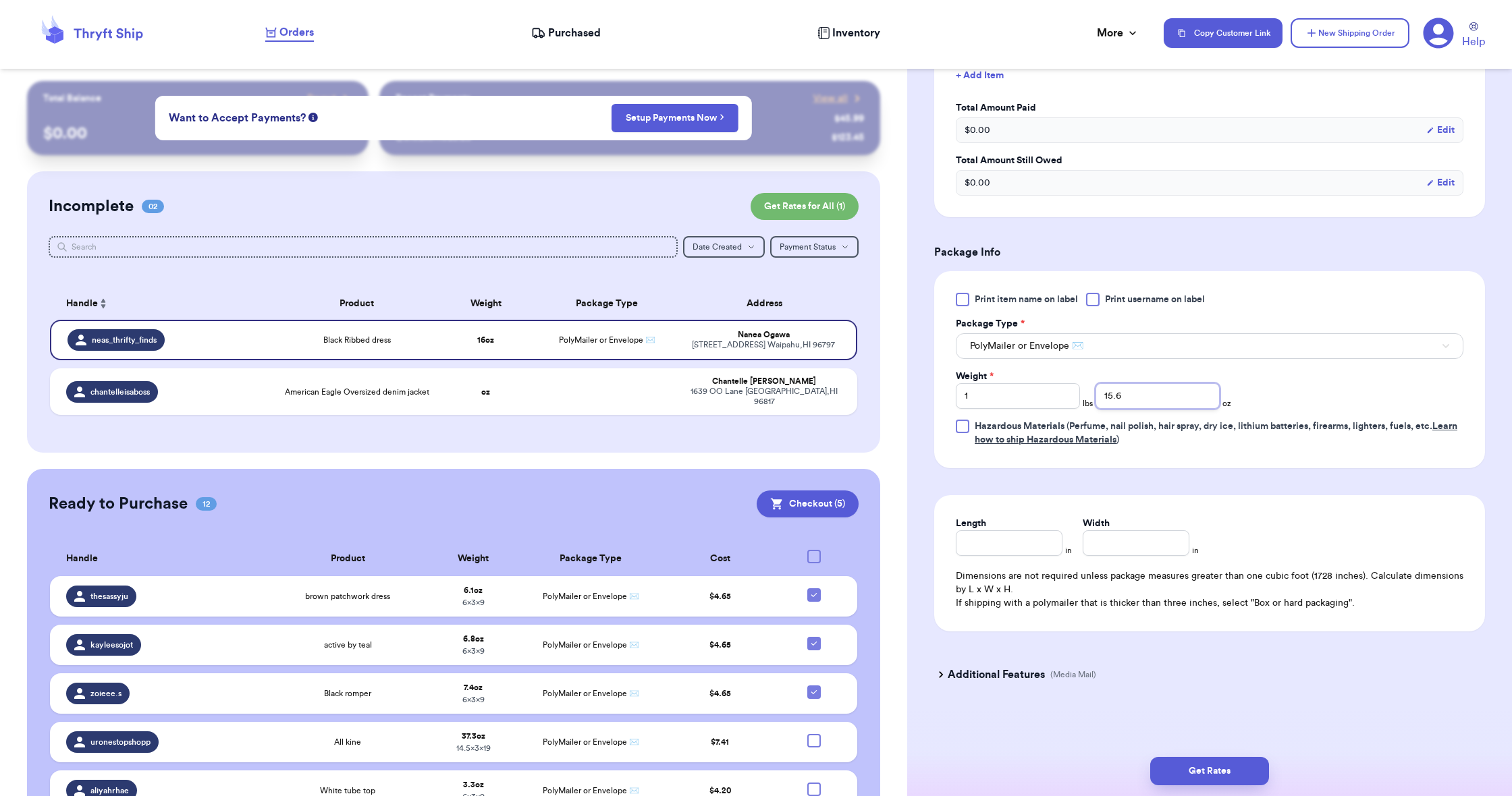
type input "15.6"
click at [1010, 537] on input "Length" at bounding box center [1009, 543] width 107 height 26
type input "19"
click at [1098, 542] on input "Width *" at bounding box center [1136, 543] width 107 height 26
type input "14.5"
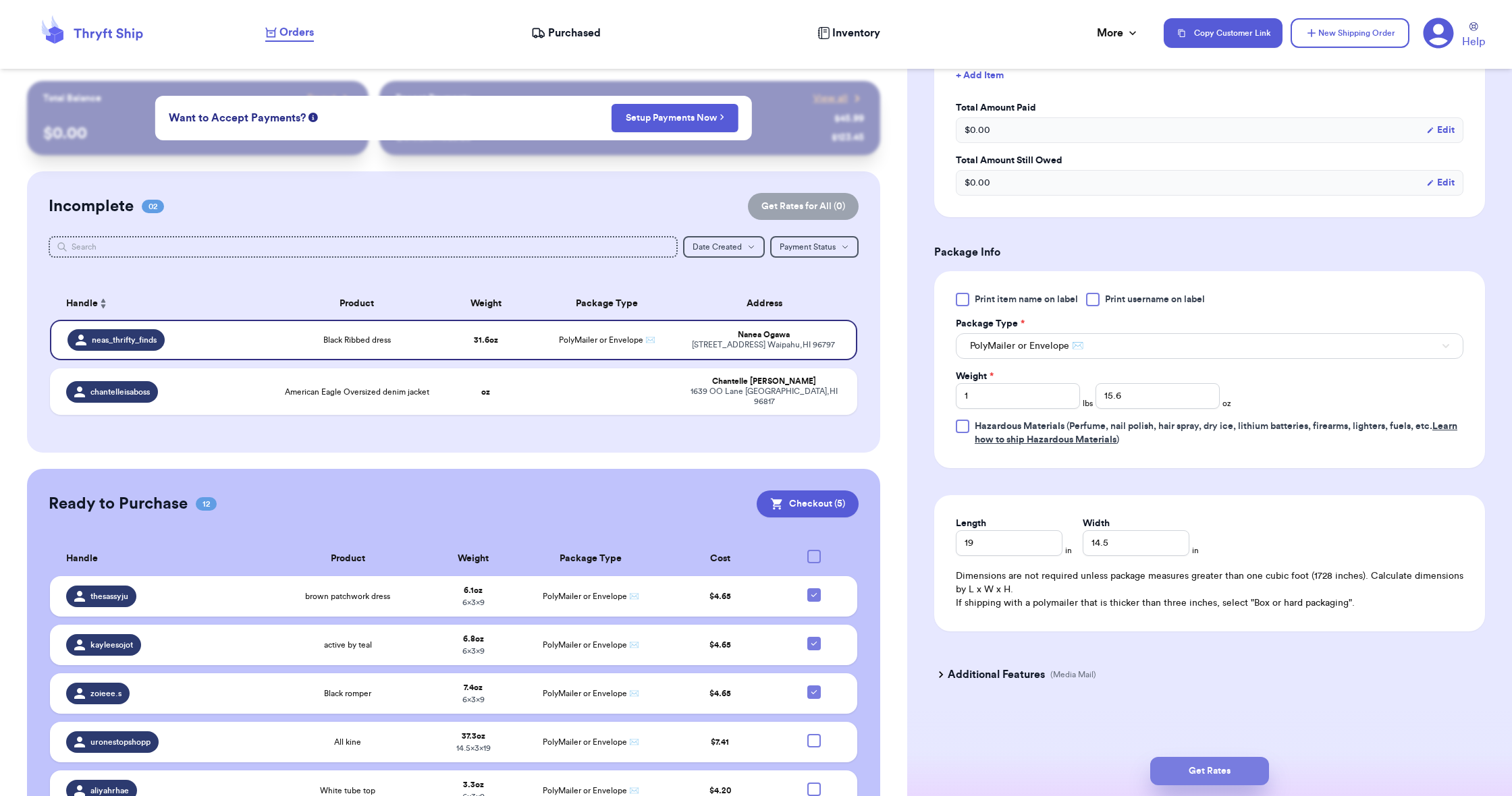
click at [1200, 780] on button "Get Rates" at bounding box center [1210, 770] width 119 height 28
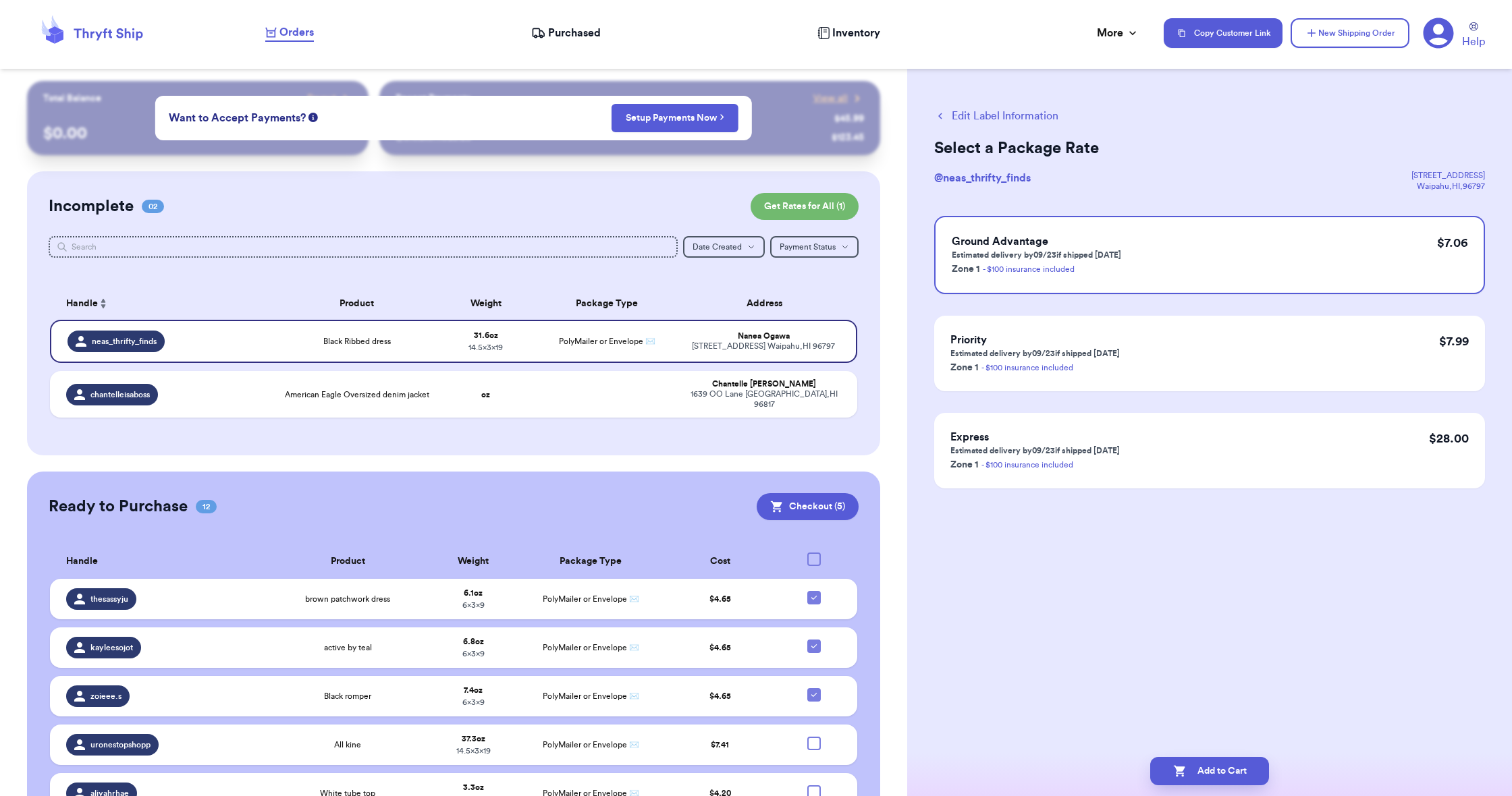
scroll to position [0, 0]
click at [1204, 770] on button "Add to Cart" at bounding box center [1210, 770] width 119 height 28
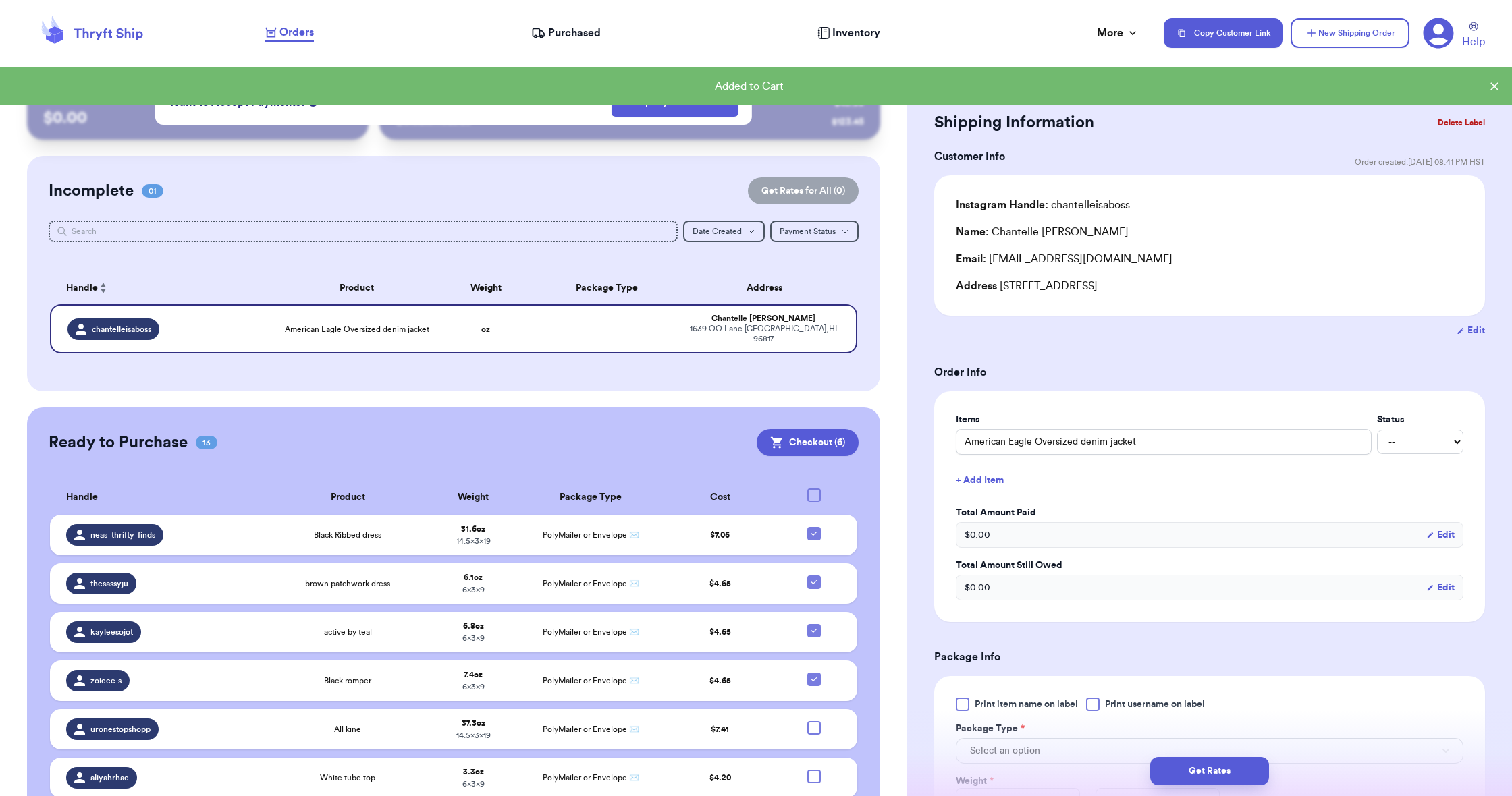
scroll to position [19, 0]
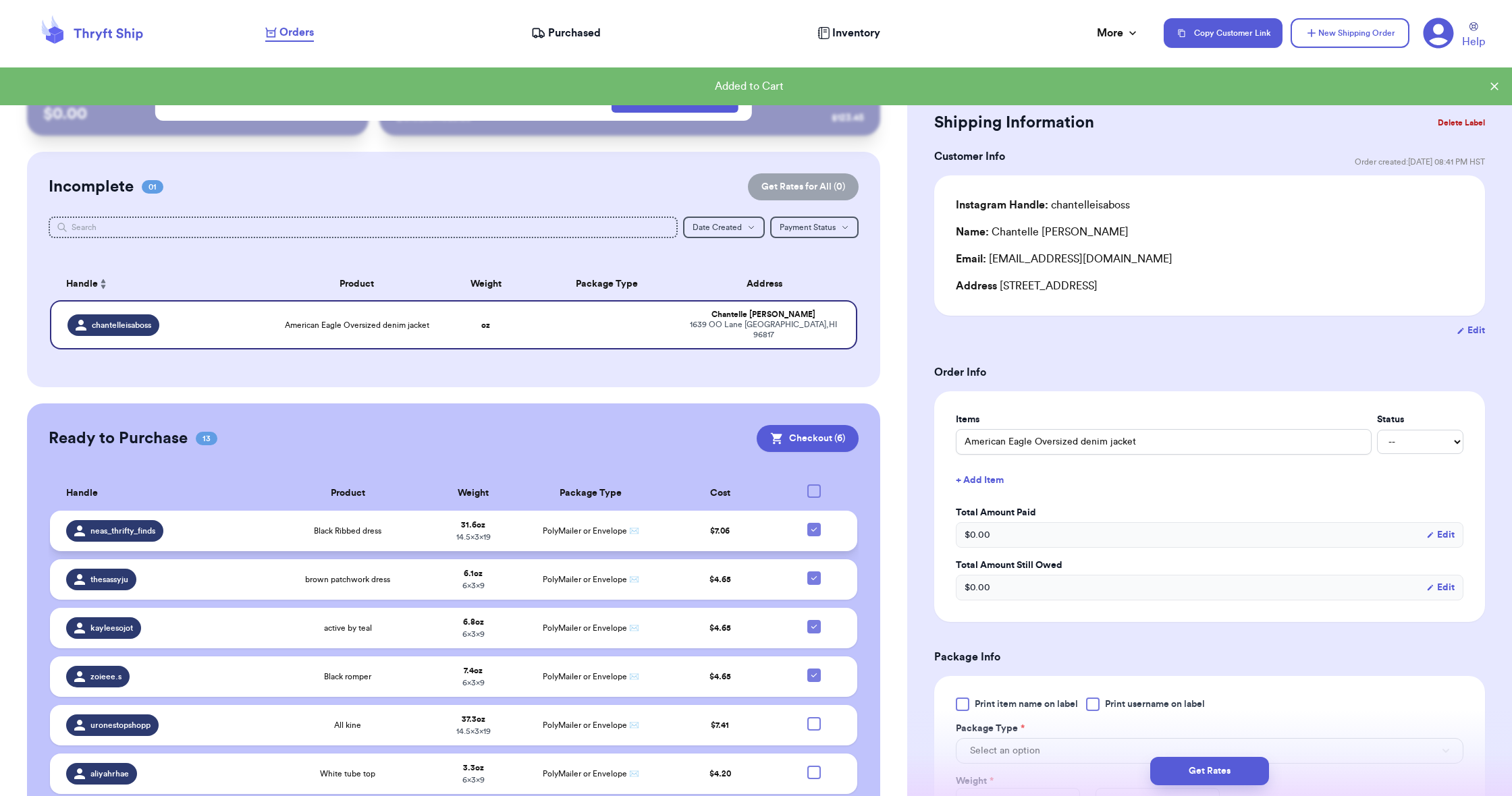
click at [813, 528] on icon at bounding box center [814, 529] width 11 height 11
click at [814, 523] on input "checkbox" at bounding box center [814, 522] width 1 height 1
checkbox input "false"
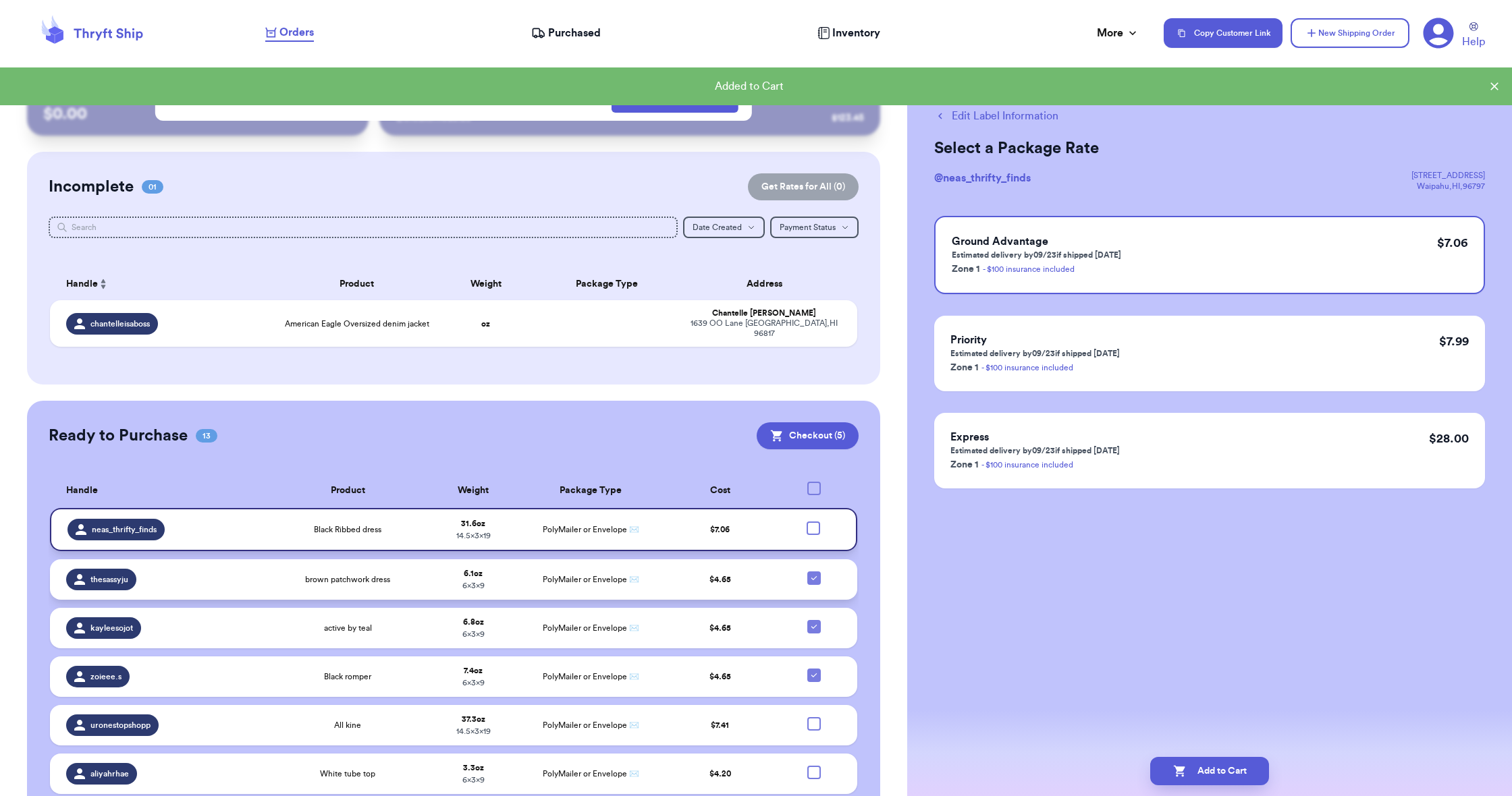
click at [809, 579] on icon at bounding box center [814, 579] width 11 height 11
click at [814, 571] on input "checkbox" at bounding box center [814, 571] width 1 height 1
checkbox input "false"
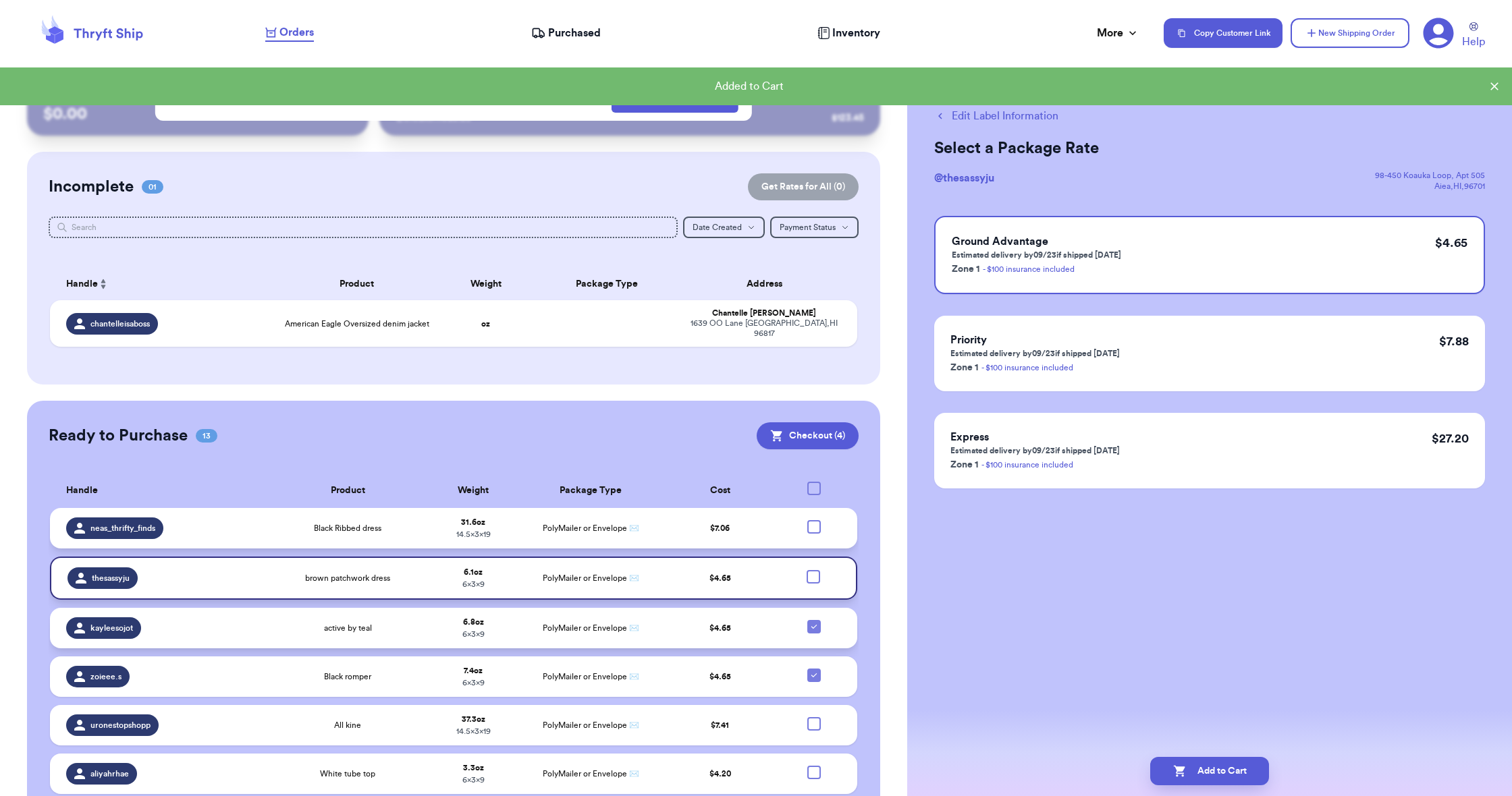
drag, startPoint x: 814, startPoint y: 624, endPoint x: 814, endPoint y: 638, distance: 14.0
click at [814, 624] on icon at bounding box center [814, 627] width 11 height 11
click at [814, 620] on input "checkbox" at bounding box center [814, 620] width 1 height 1
checkbox input "false"
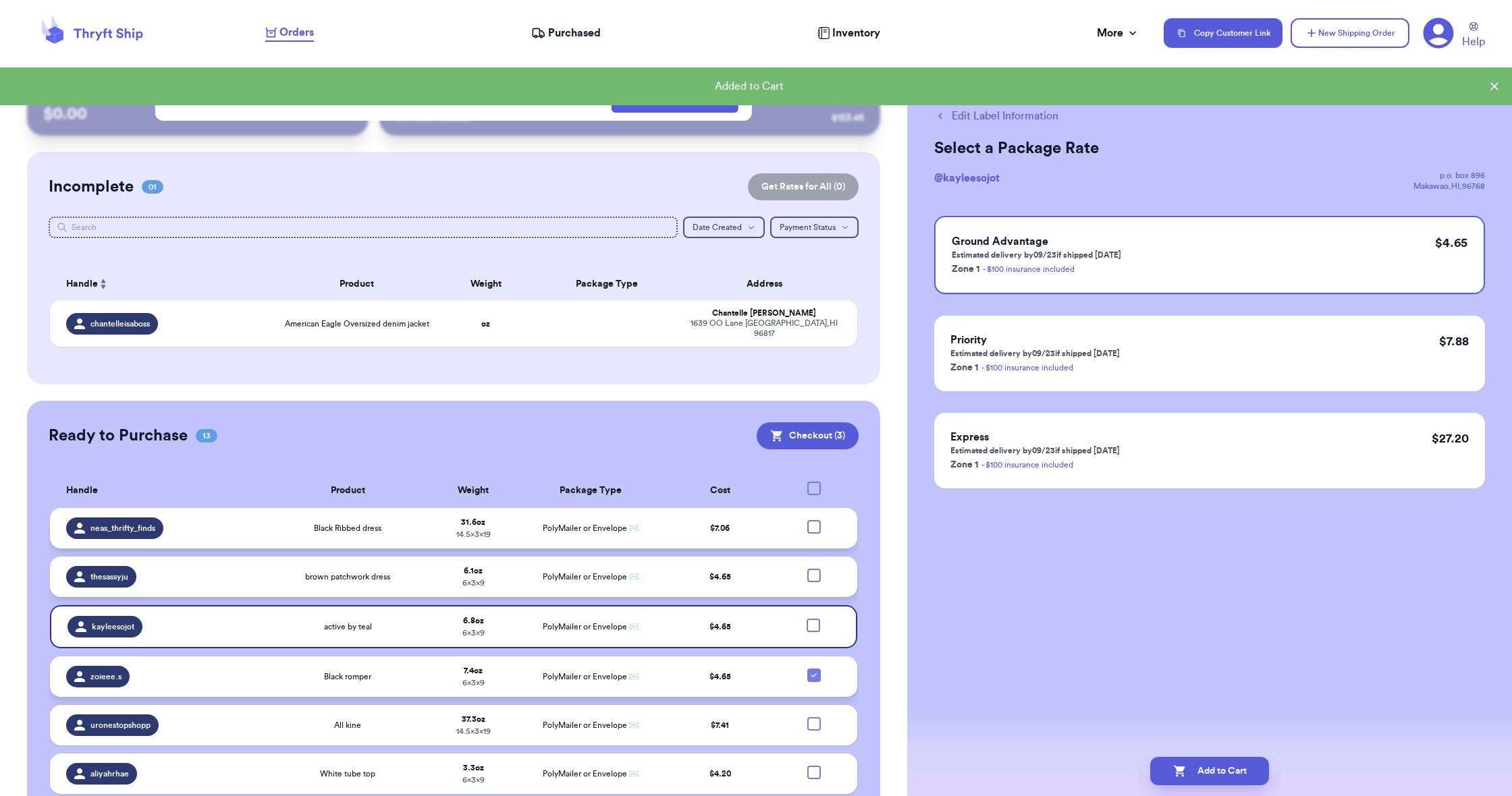
click at [815, 671] on icon at bounding box center [814, 676] width 11 height 11
click at [814, 669] on input "checkbox" at bounding box center [814, 668] width 1 height 1
checkbox input "false"
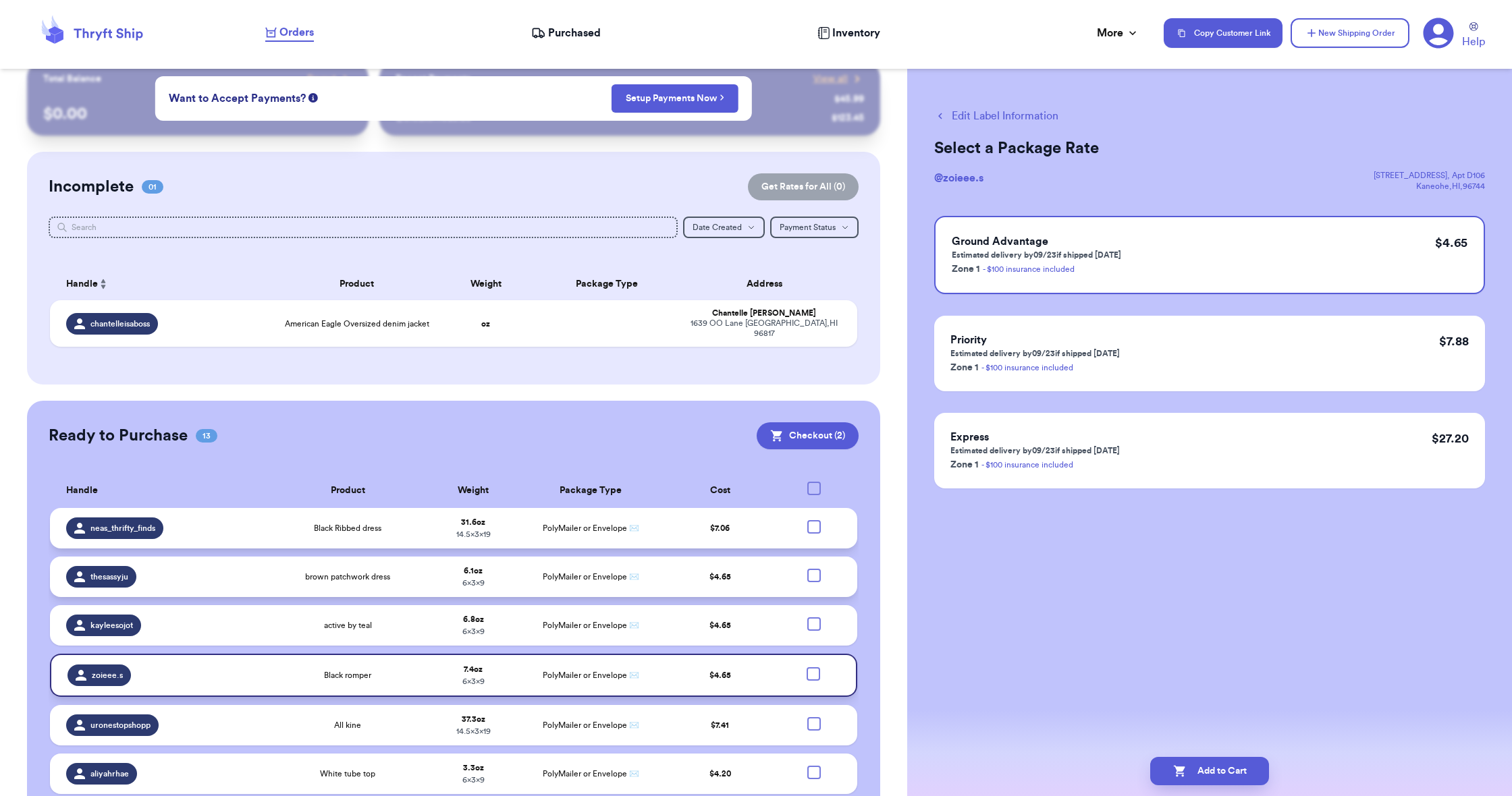
click at [556, 25] on span "Purchased" at bounding box center [574, 33] width 53 height 16
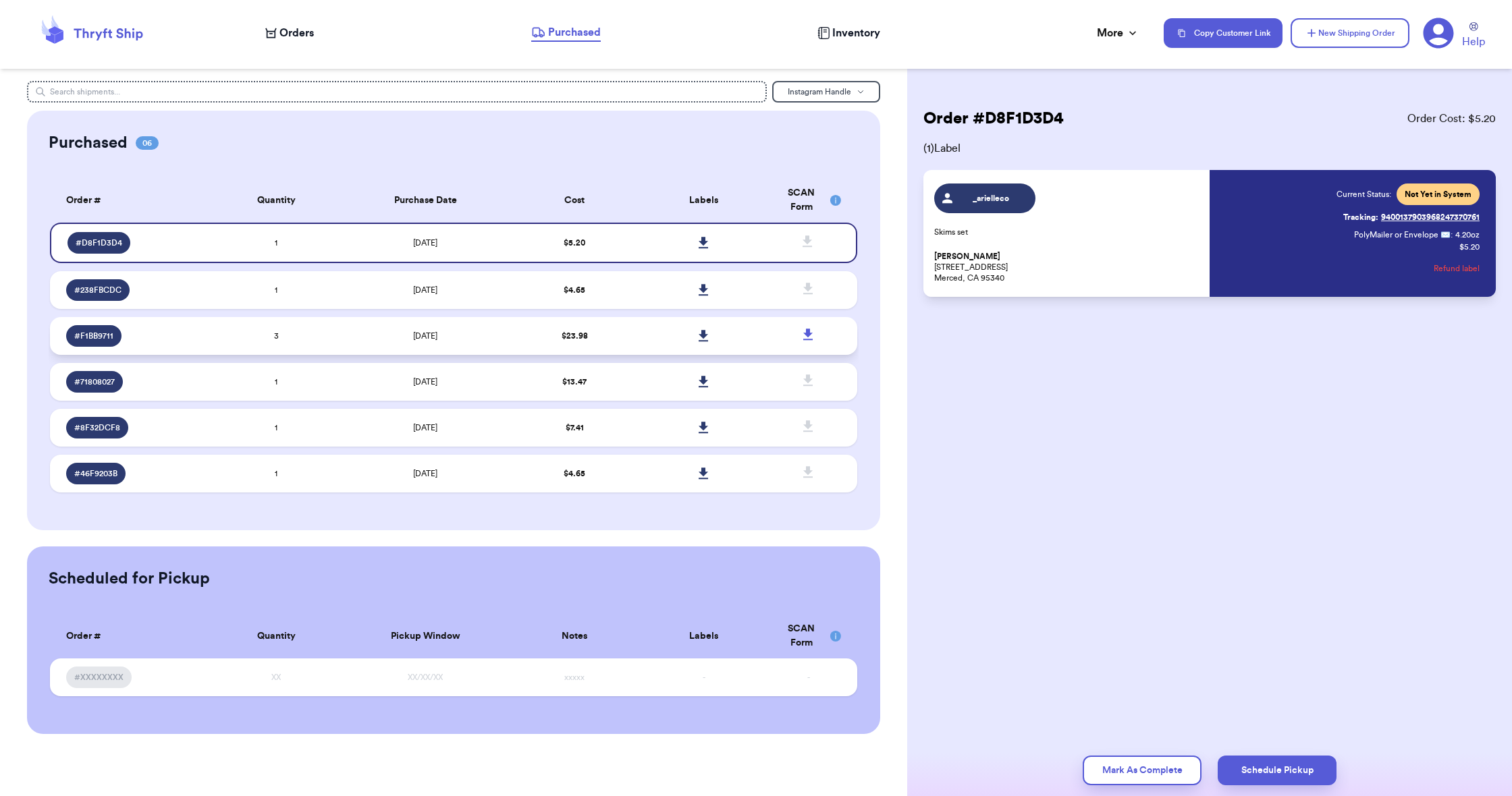
click at [659, 348] on td at bounding box center [703, 335] width 129 height 37
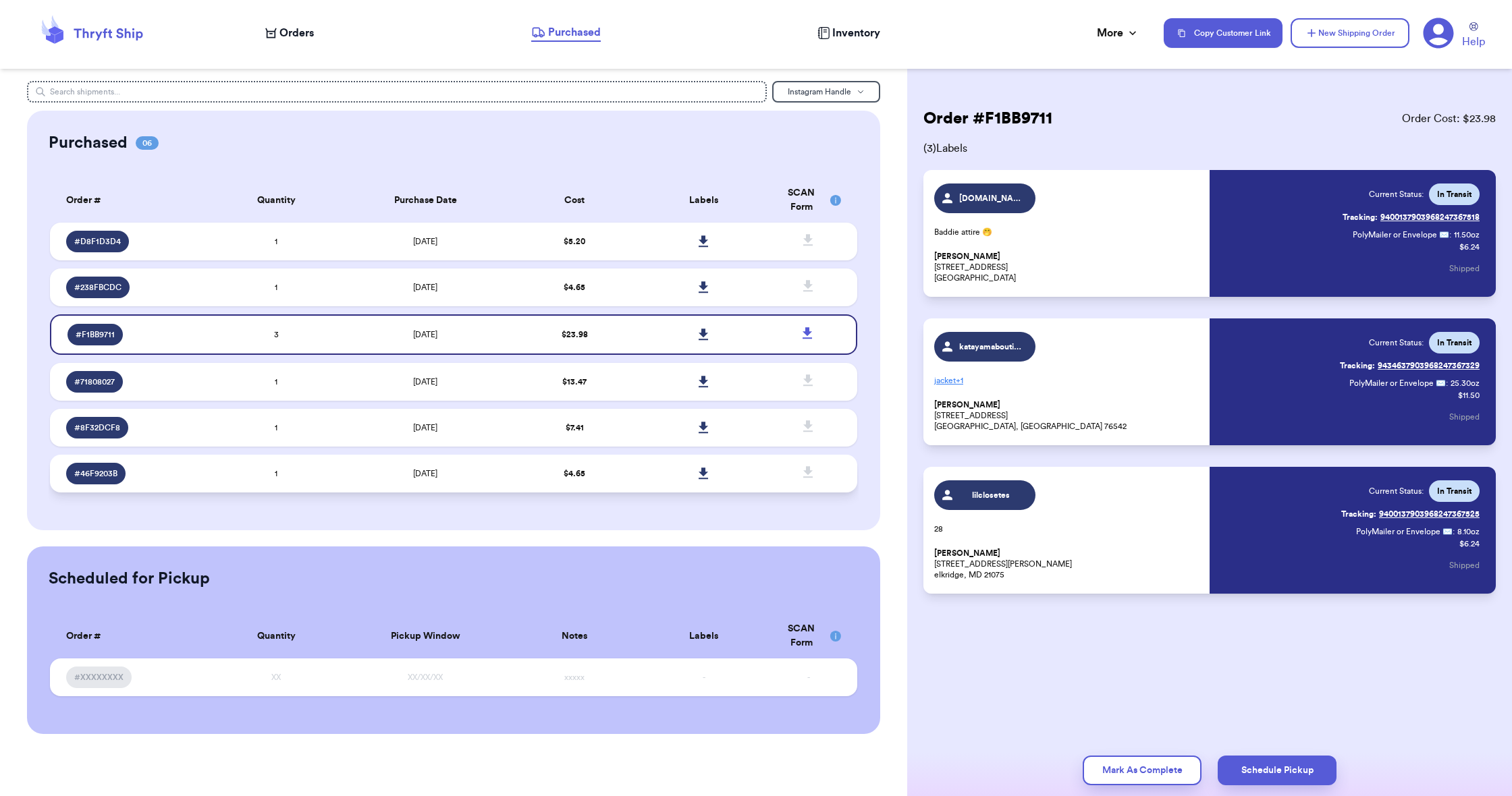
drag, startPoint x: 664, startPoint y: 483, endPoint x: 654, endPoint y: 483, distance: 10.0
click at [664, 483] on td at bounding box center [703, 473] width 129 height 37
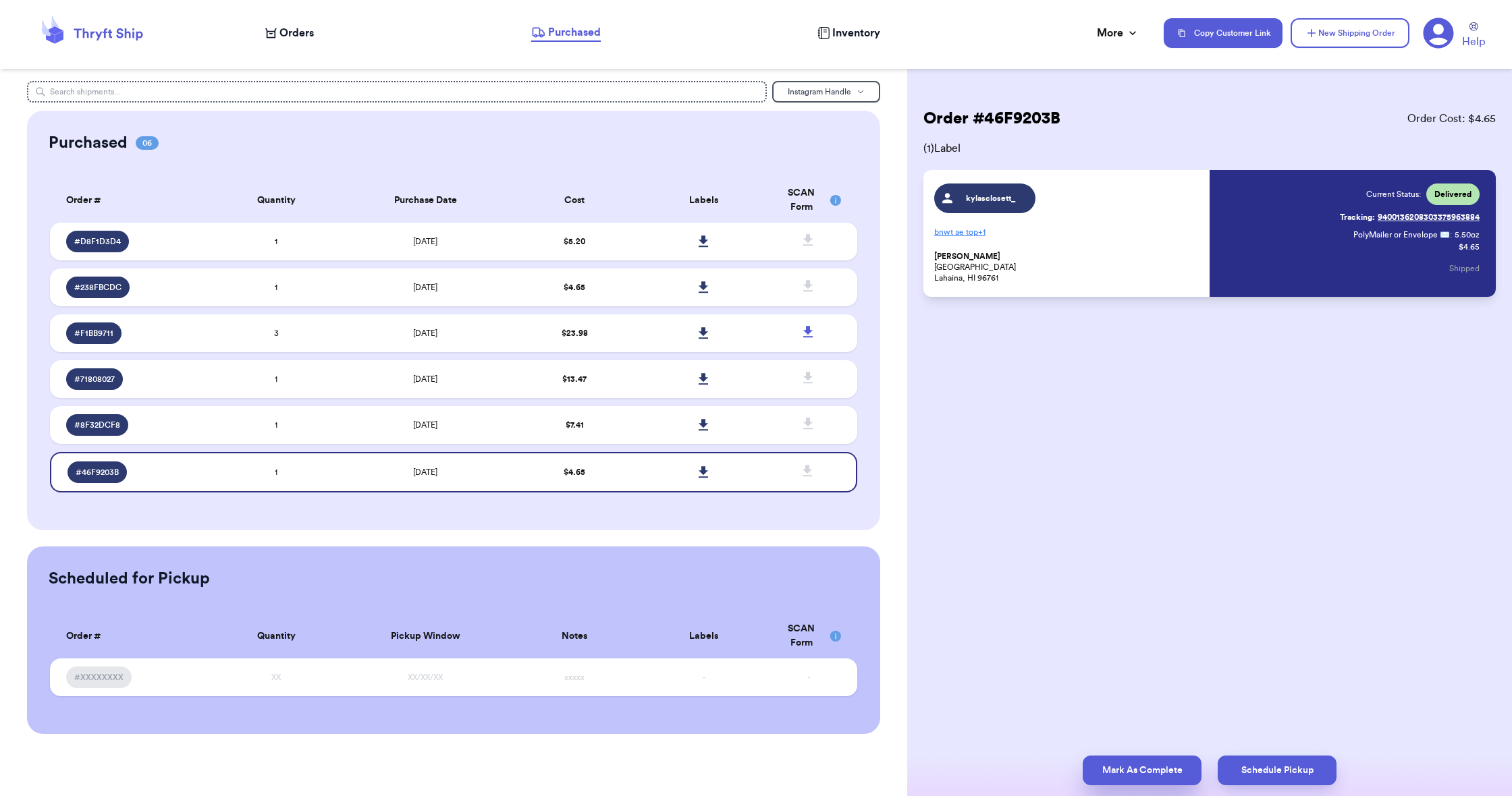
click at [1155, 771] on button "Mark As Complete" at bounding box center [1142, 770] width 119 height 30
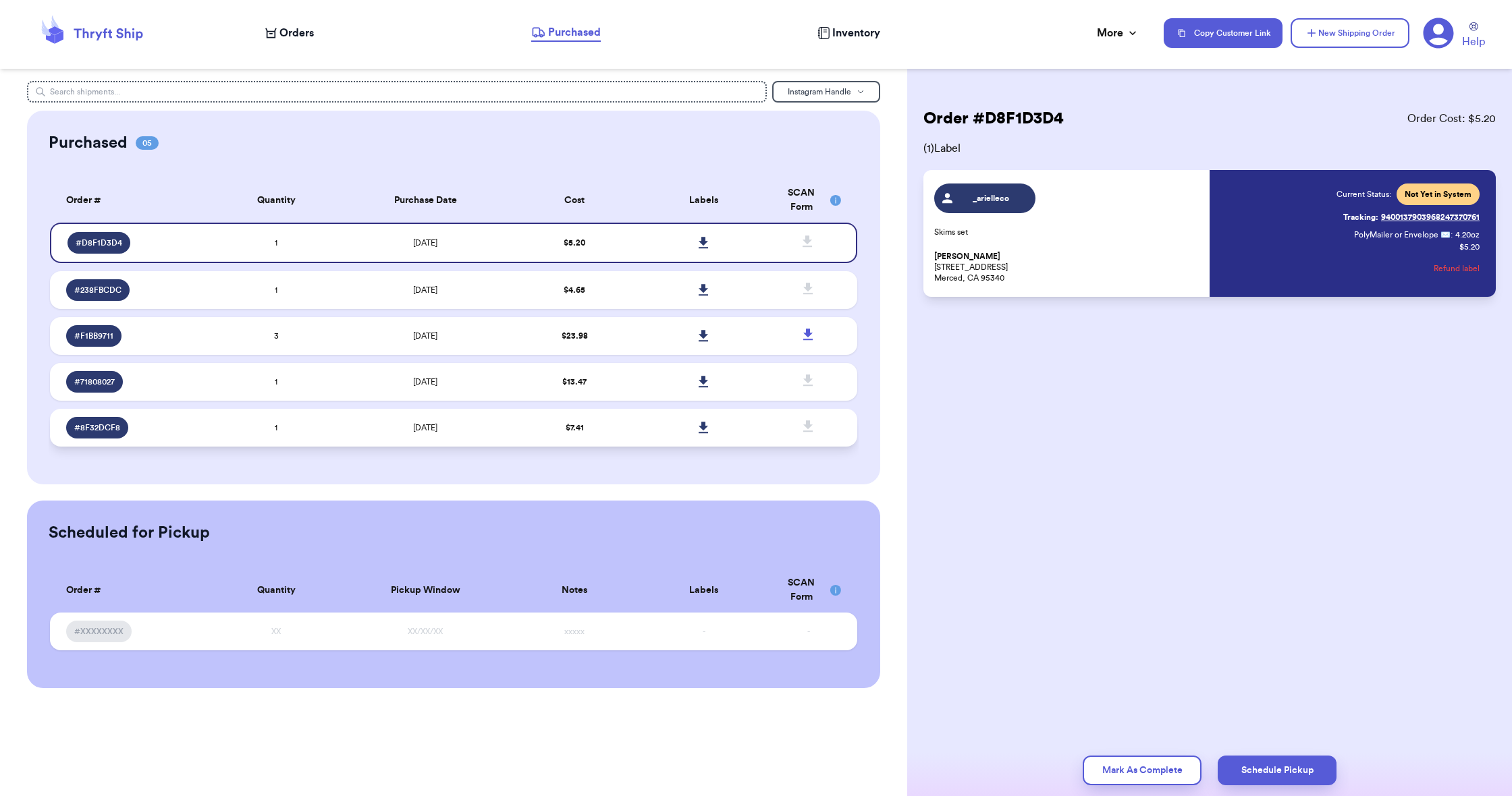
click at [619, 443] on td "$ 7.41" at bounding box center [574, 427] width 129 height 37
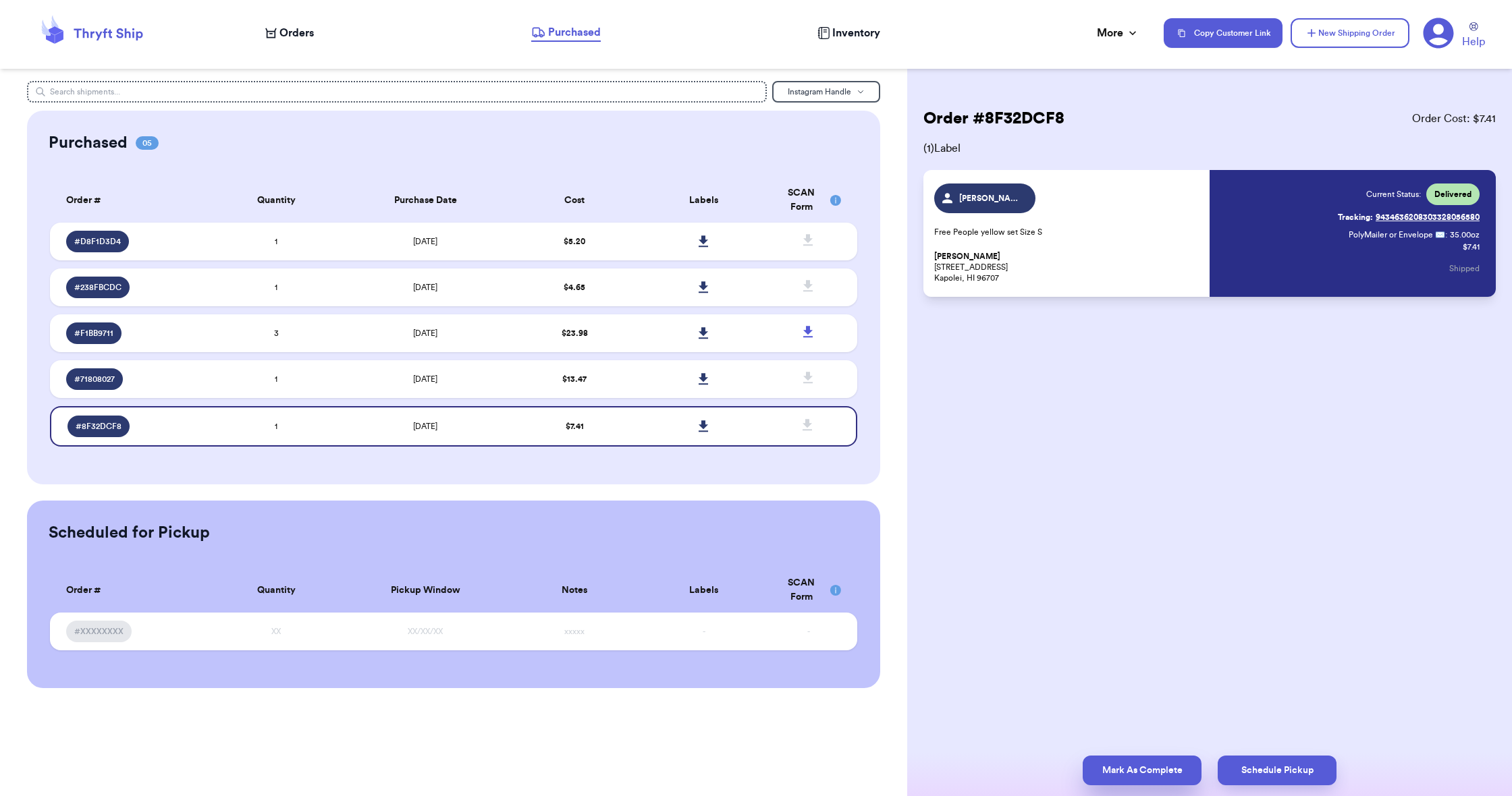
click at [1160, 768] on button "Mark As Complete" at bounding box center [1142, 770] width 119 height 30
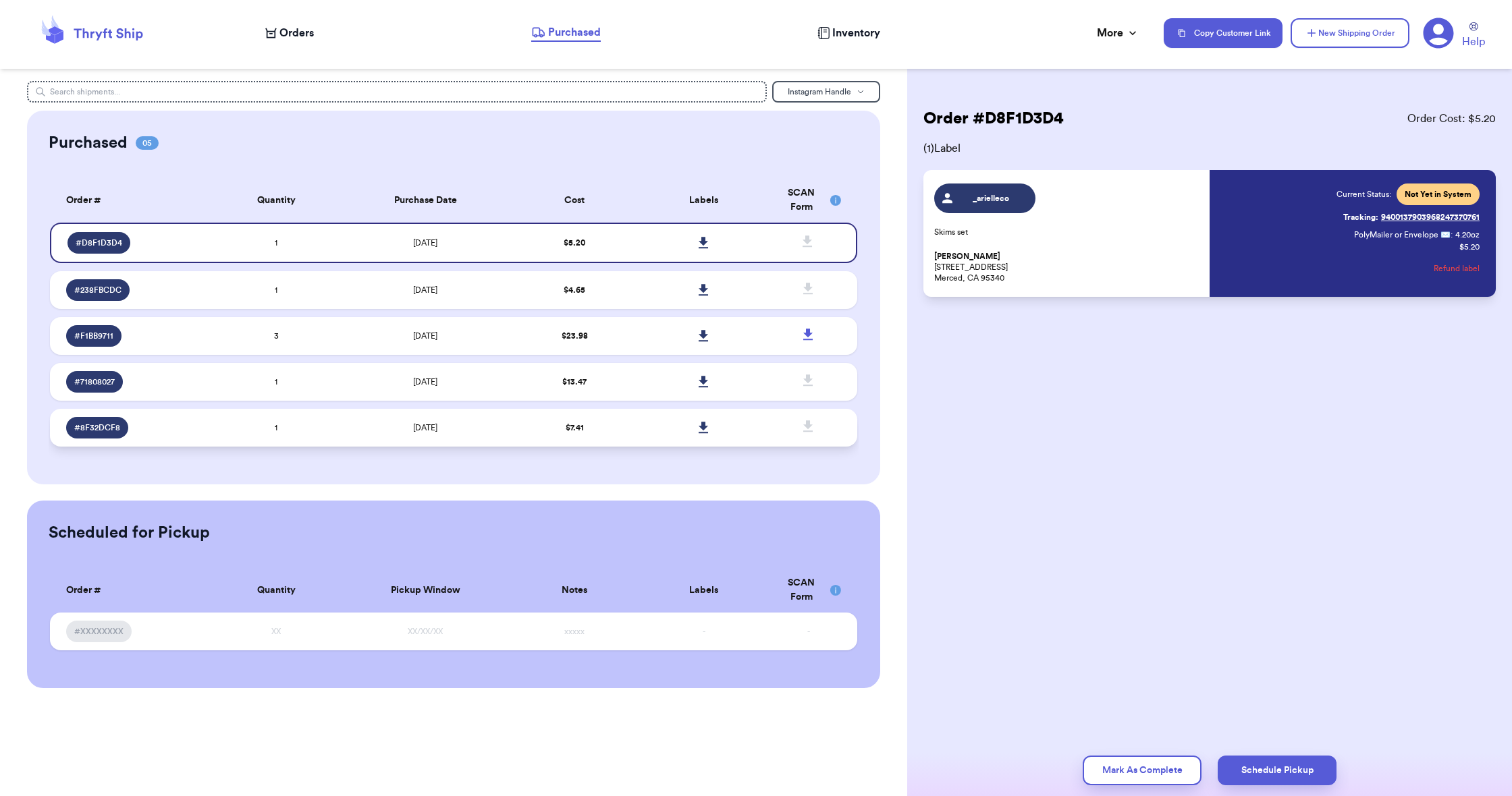
click at [623, 428] on td "$ 7.41" at bounding box center [574, 427] width 129 height 37
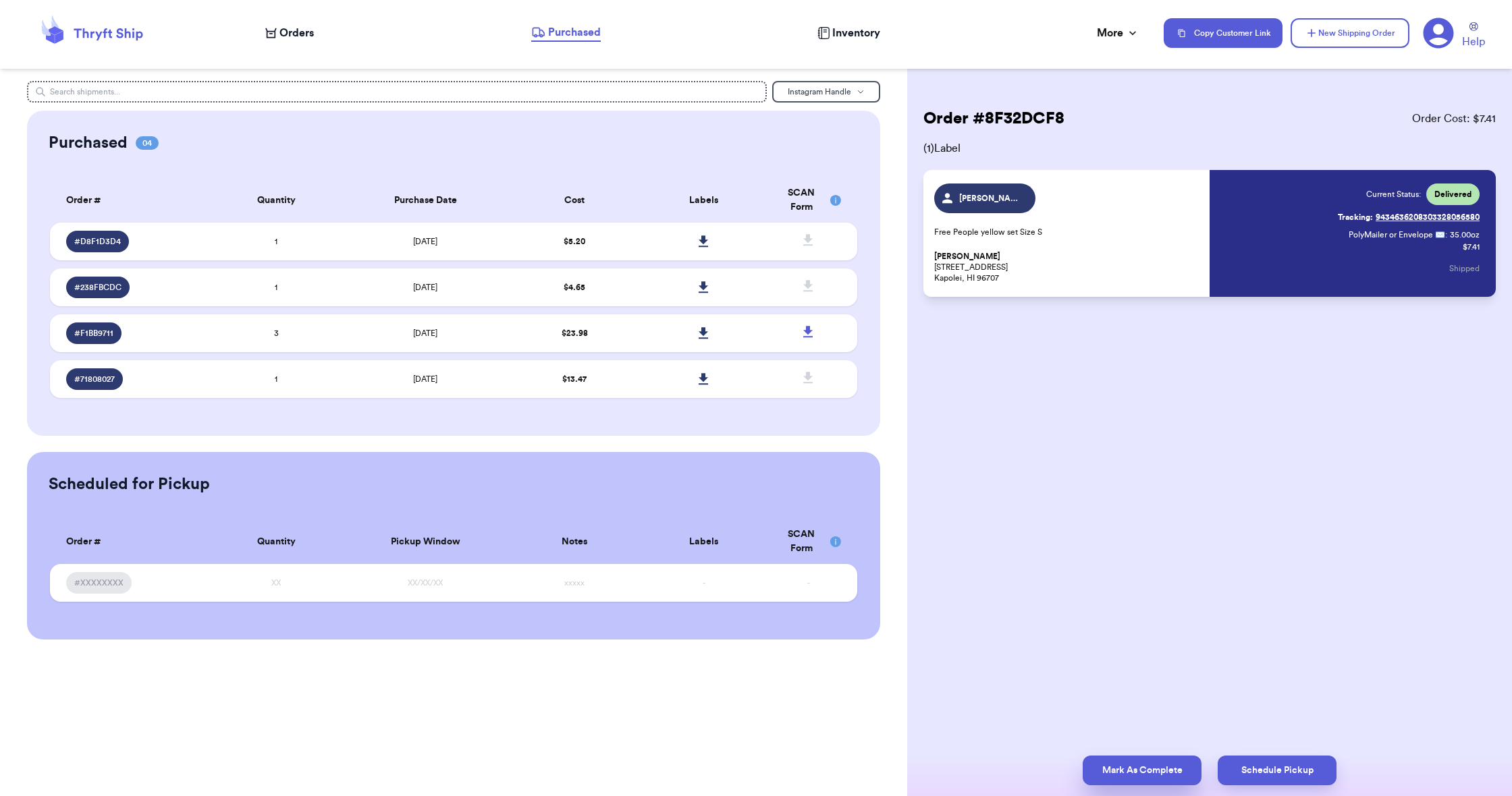
click at [1116, 779] on button "Mark As Complete" at bounding box center [1142, 770] width 119 height 30
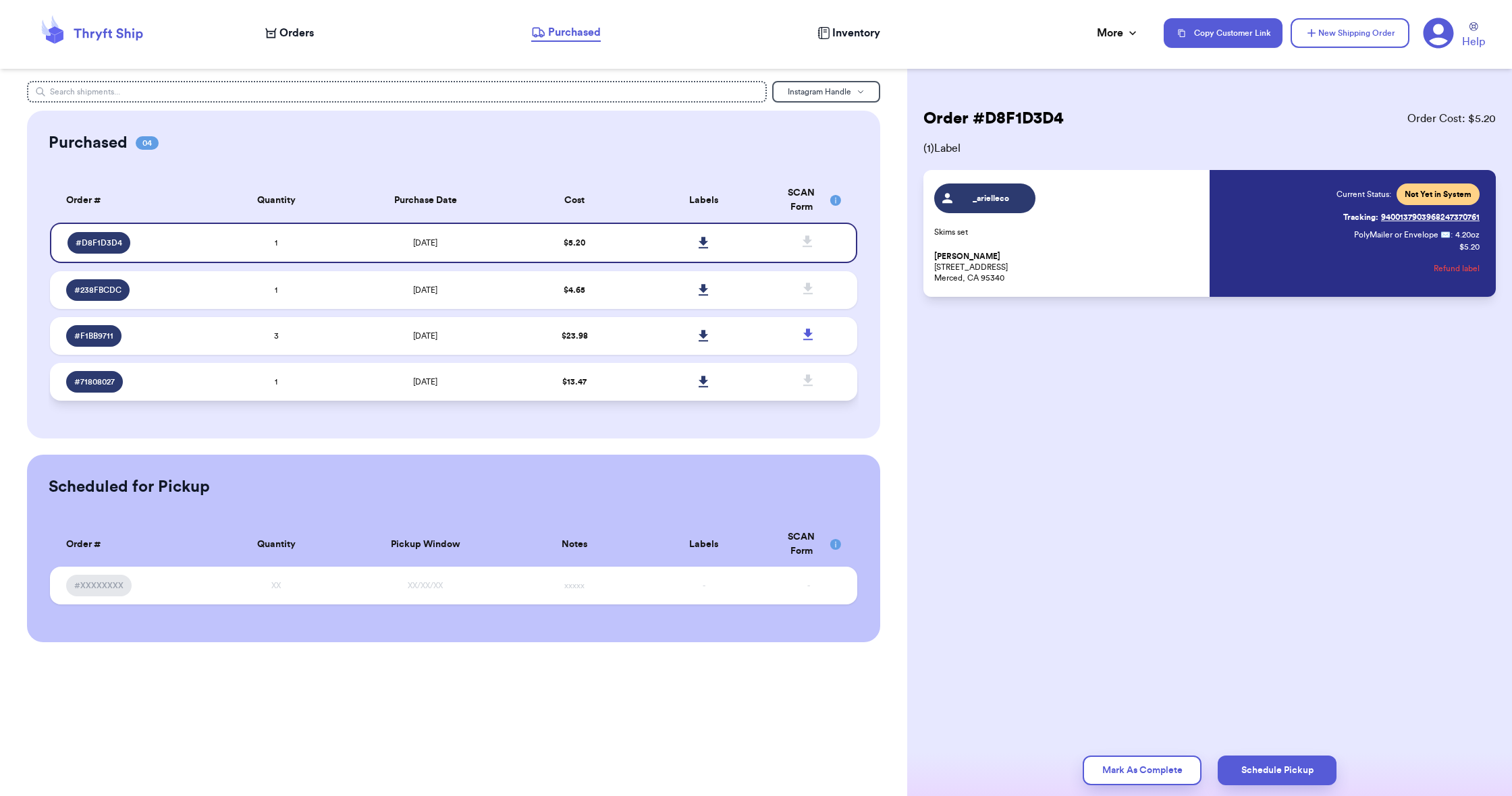
click at [638, 384] on td "$ 13.47" at bounding box center [574, 382] width 129 height 37
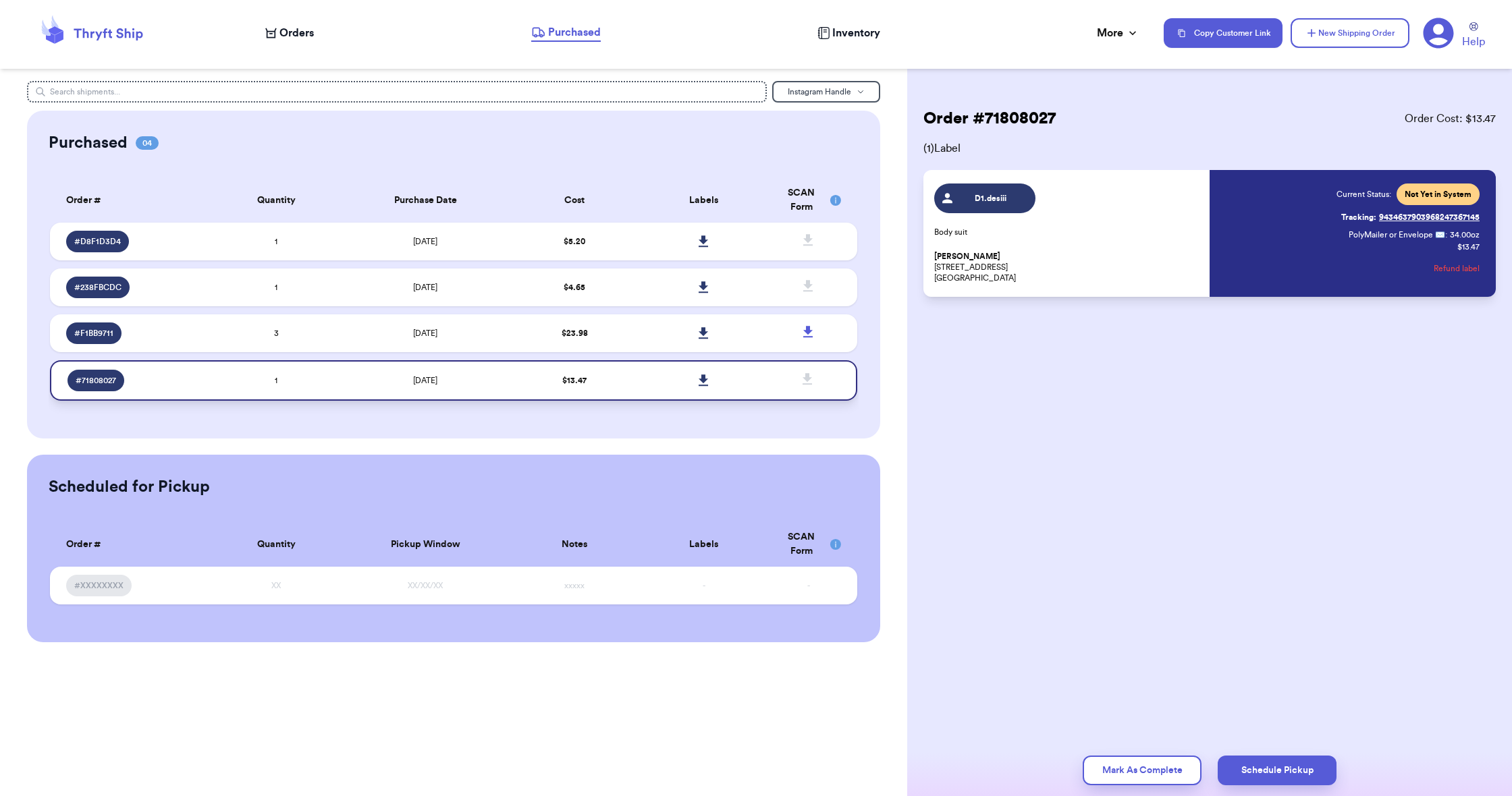
click at [703, 387] on icon at bounding box center [703, 380] width 10 height 12
click at [706, 293] on icon at bounding box center [703, 287] width 9 height 12
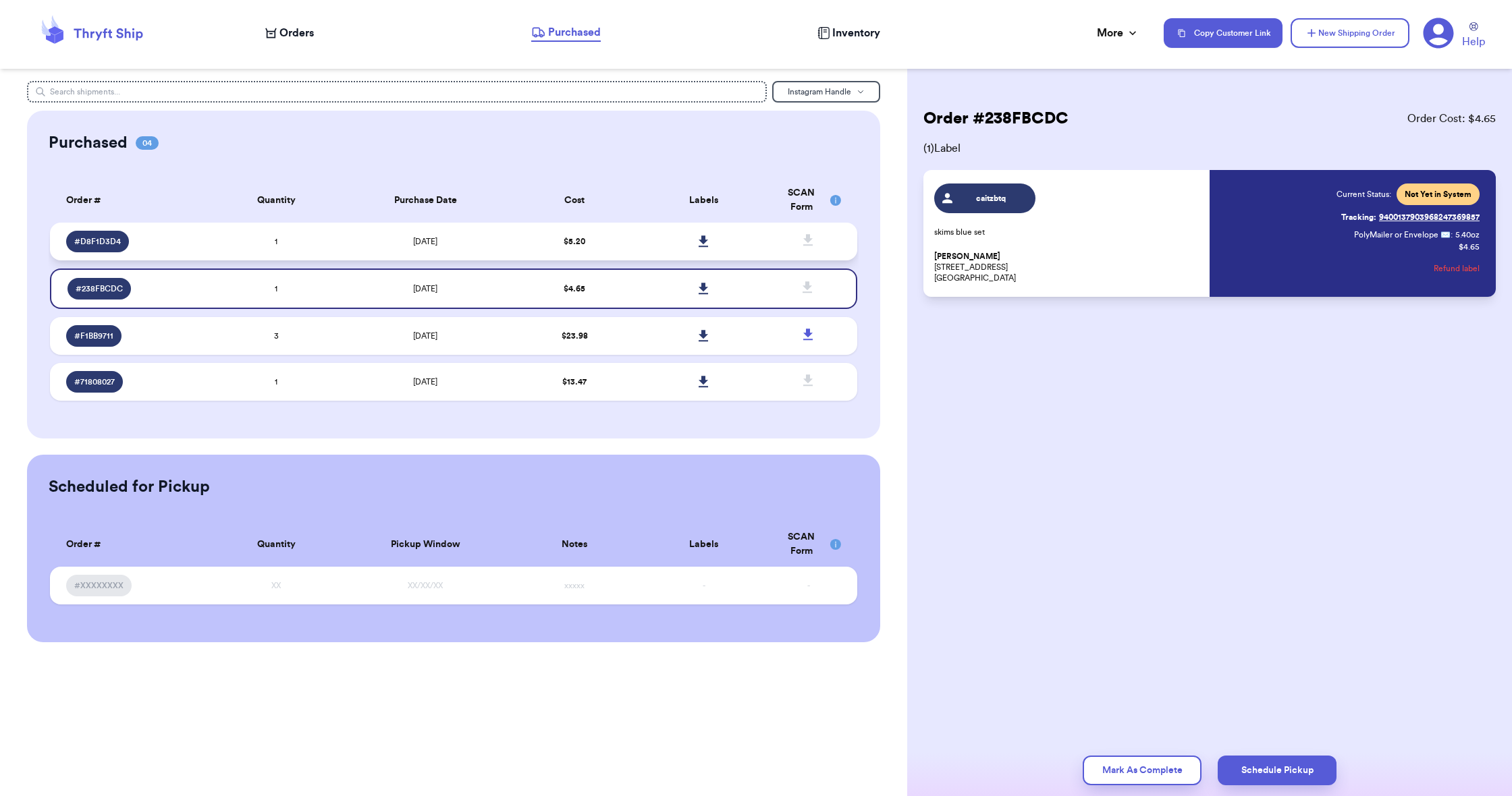
click at [703, 247] on icon at bounding box center [703, 241] width 10 height 12
